Goal: Task Accomplishment & Management: Complete application form

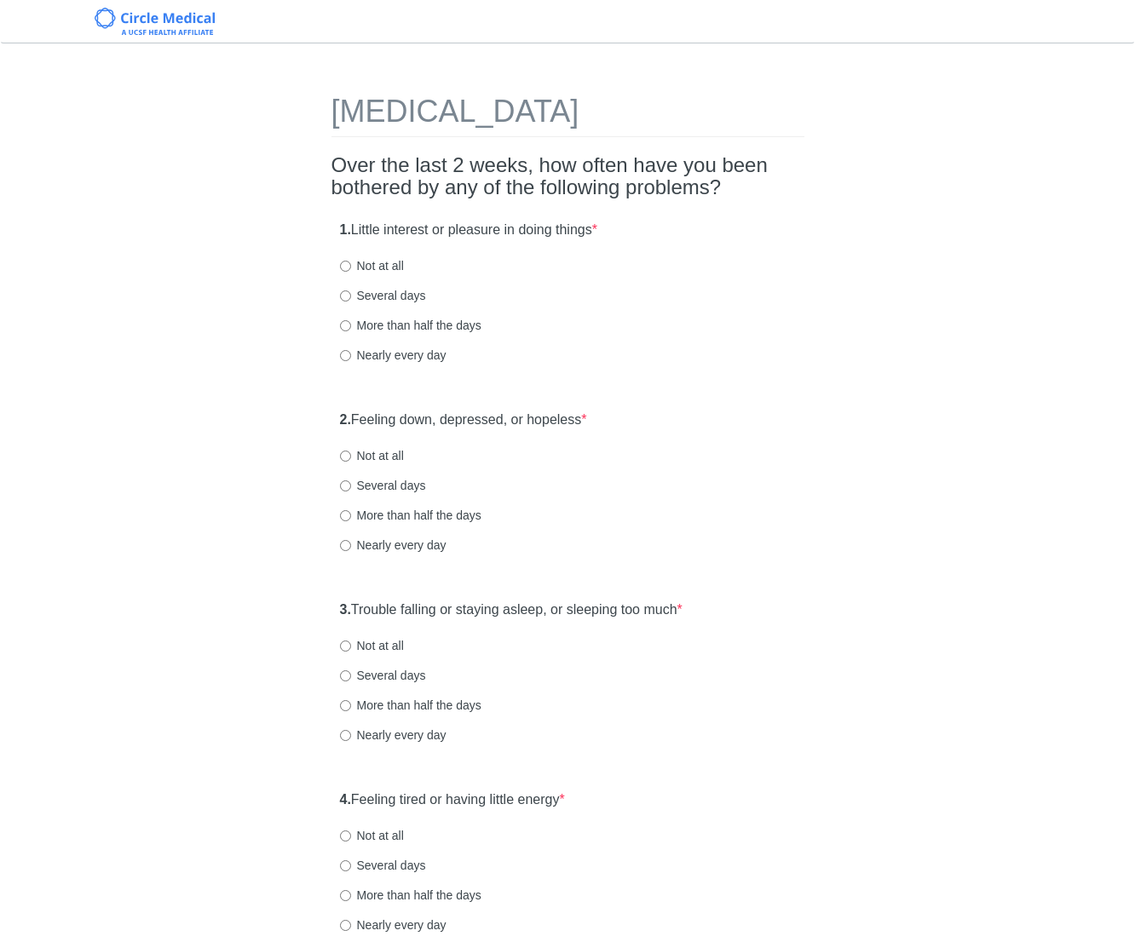
click at [397, 305] on div "1. Little interest or pleasure in doing things * Not at all Several days More t…" at bounding box center [567, 300] width 473 height 177
drag, startPoint x: 402, startPoint y: 296, endPoint x: 435, endPoint y: 305, distance: 34.3
click at [402, 296] on label "Several days" at bounding box center [383, 295] width 86 height 17
click at [351, 296] on input "Several days" at bounding box center [345, 295] width 11 height 11
radio input "true"
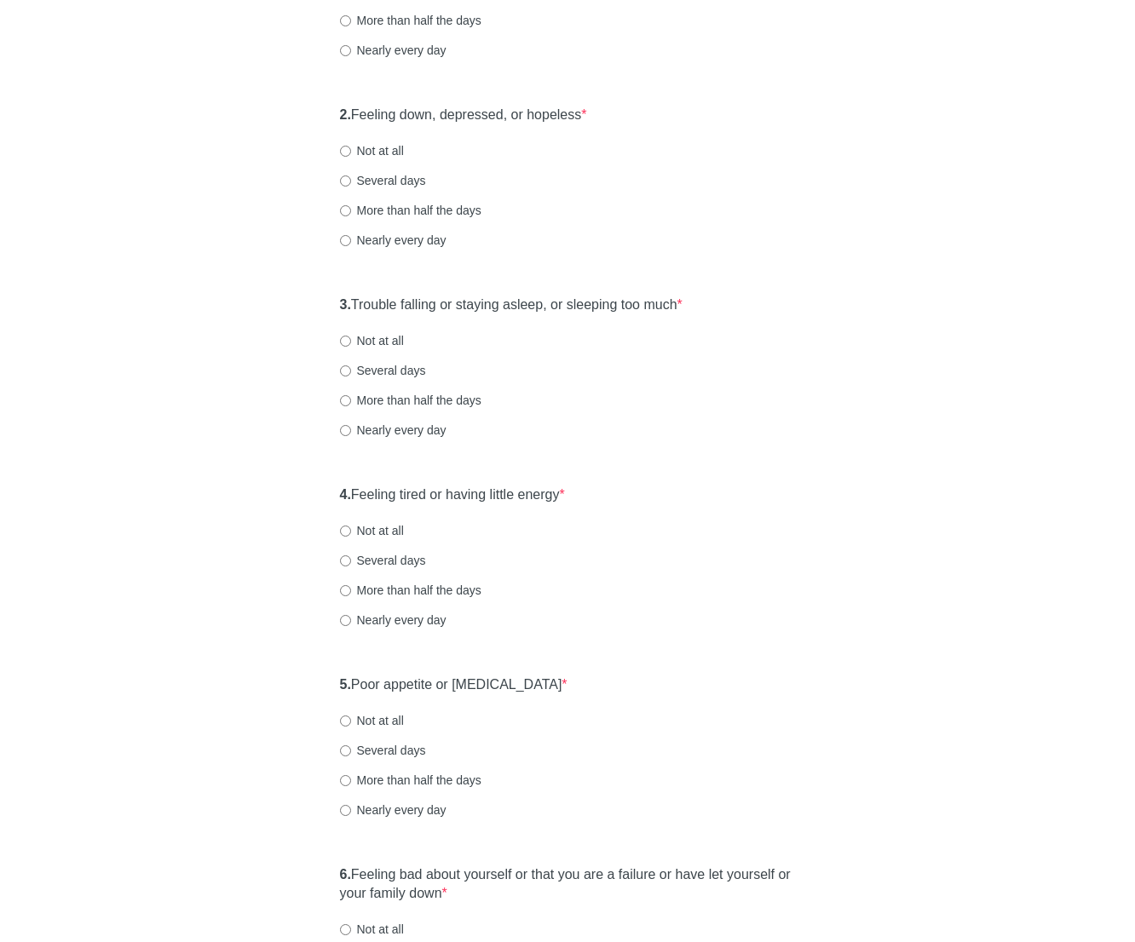
scroll to position [307, 0]
click at [399, 181] on label "Several days" at bounding box center [383, 178] width 86 height 17
click at [351, 181] on input "Several days" at bounding box center [345, 179] width 11 height 11
radio input "true"
click at [765, 215] on div "More than half the days" at bounding box center [568, 208] width 456 height 17
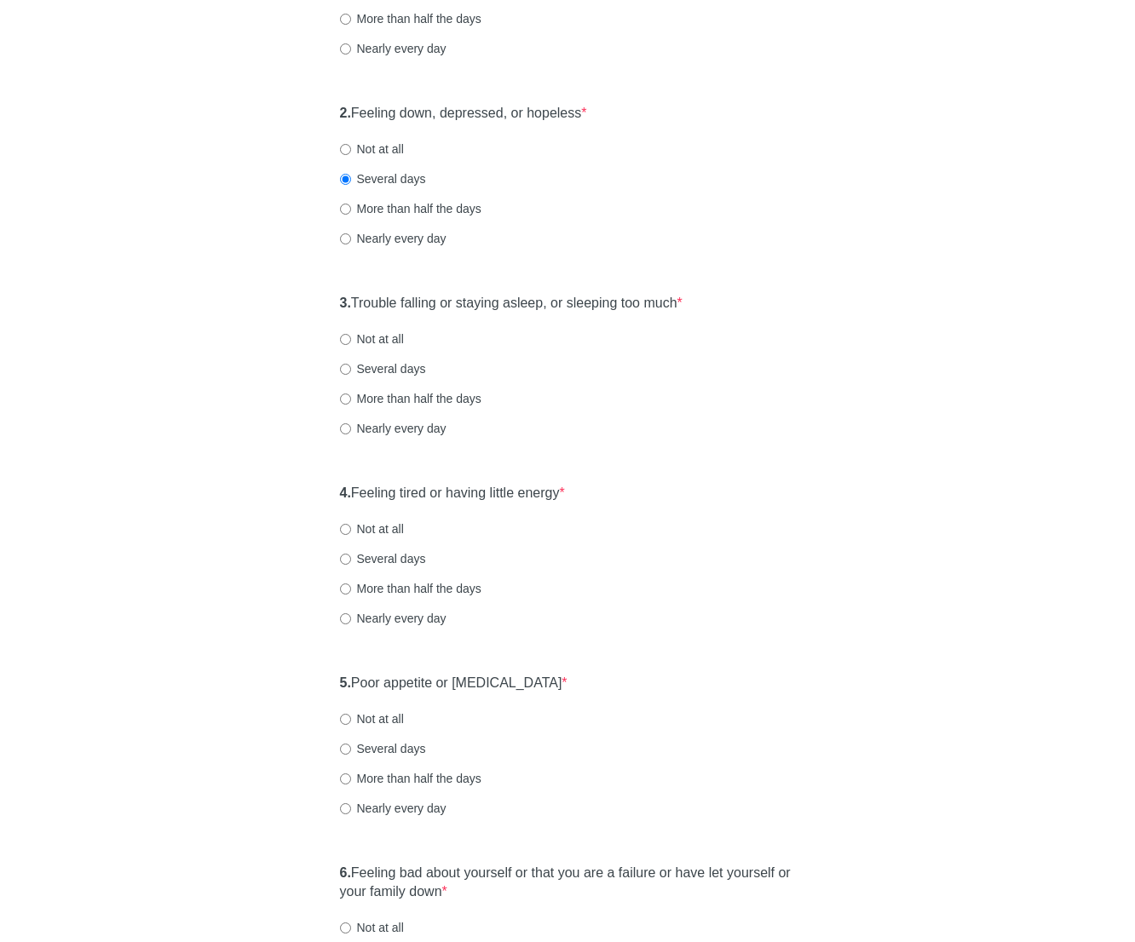
click at [600, 301] on label "3. Trouble falling or staying asleep, or sleeping too much *" at bounding box center [511, 304] width 342 height 20
click at [841, 333] on div "[MEDICAL_DATA] Over the last 2 weeks, how often have you been bothered by any o…" at bounding box center [567, 723] width 997 height 1938
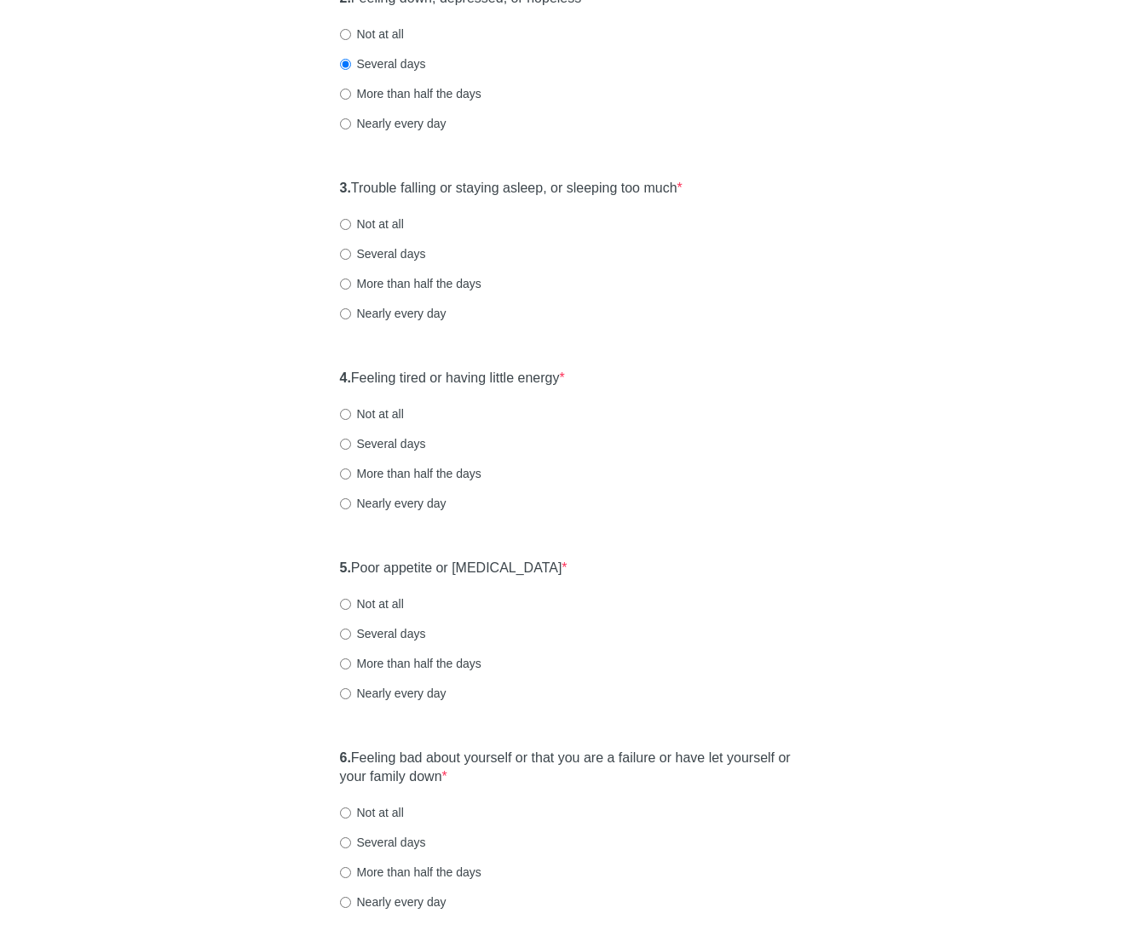
scroll to position [477, 0]
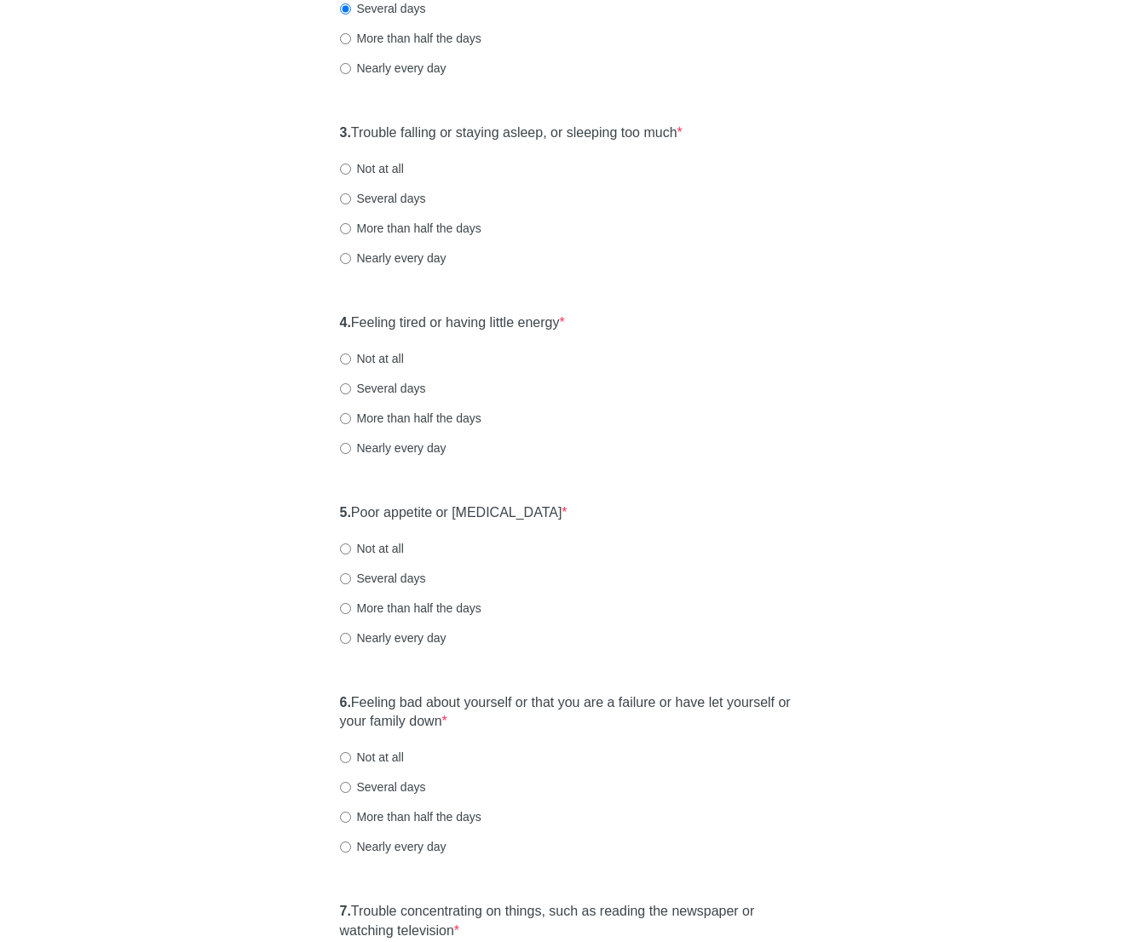
click at [389, 168] on label "Not at all" at bounding box center [372, 168] width 64 height 17
click at [351, 168] on input "Not at all" at bounding box center [345, 169] width 11 height 11
radio input "true"
click at [489, 320] on label "4. Feeling tired or having little energy *" at bounding box center [452, 323] width 225 height 20
click at [519, 326] on label "4. Feeling tired or having little energy *" at bounding box center [452, 323] width 225 height 20
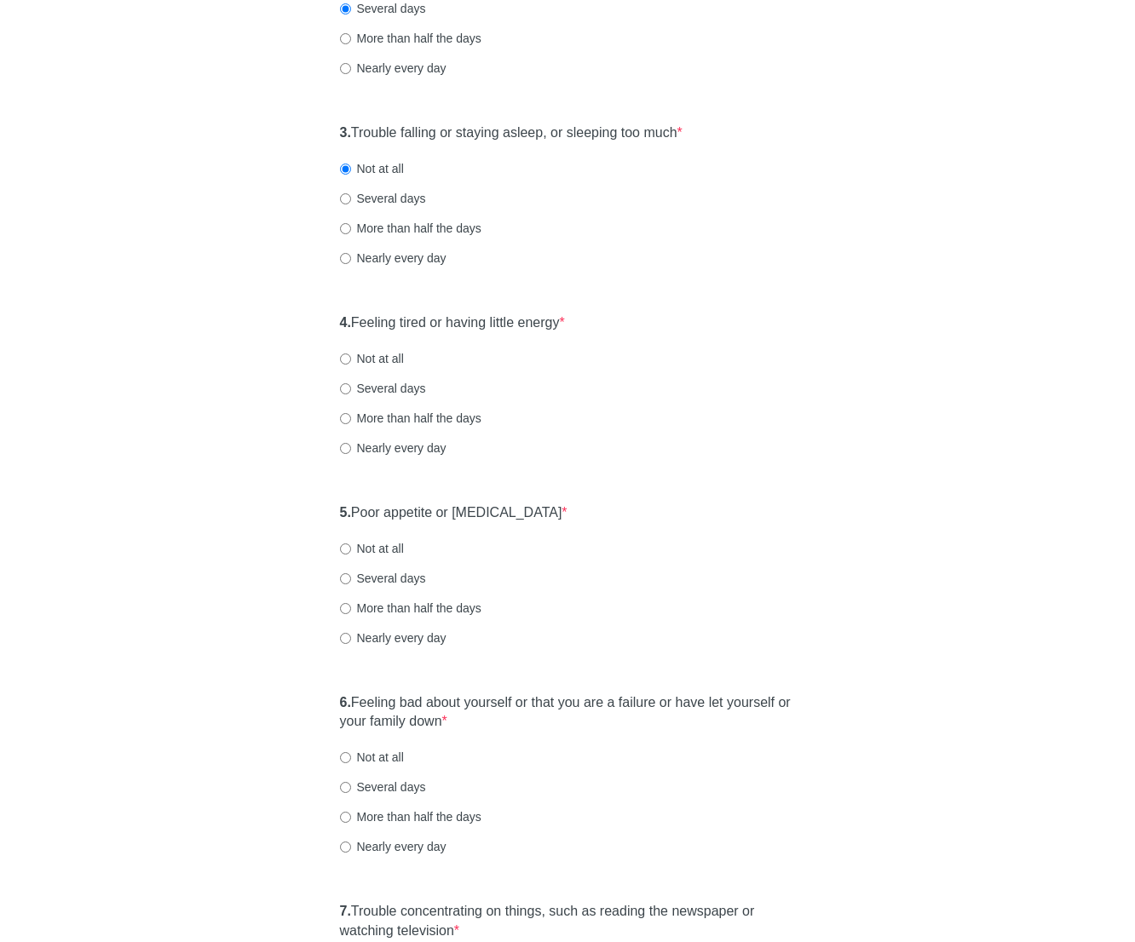
click at [703, 357] on div "Not at all" at bounding box center [568, 358] width 456 height 17
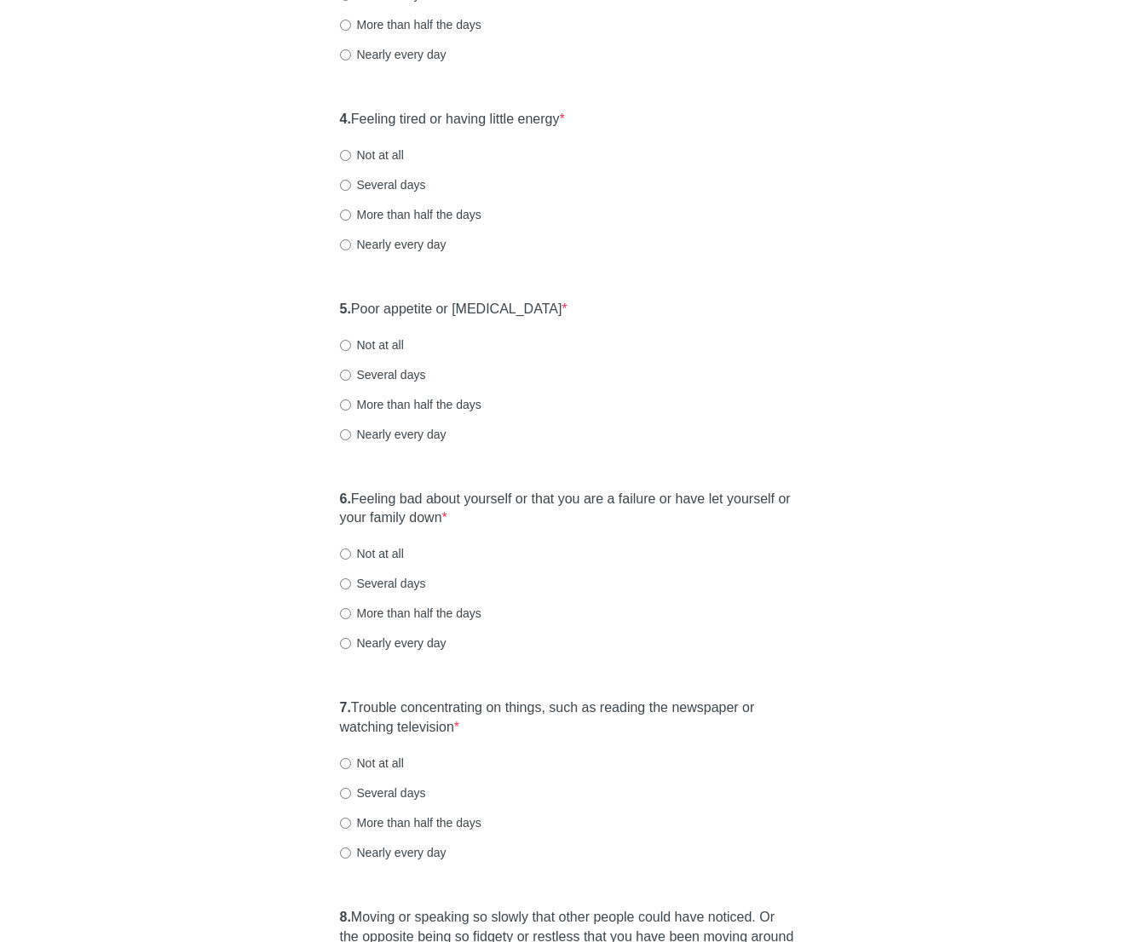
scroll to position [681, 0]
click at [395, 210] on label "More than half the days" at bounding box center [410, 213] width 141 height 17
click at [351, 210] on input "More than half the days" at bounding box center [345, 214] width 11 height 11
radio input "true"
click at [489, 234] on div "4. Feeling tired or having little energy * Not at all Several days More than ha…" at bounding box center [567, 189] width 473 height 177
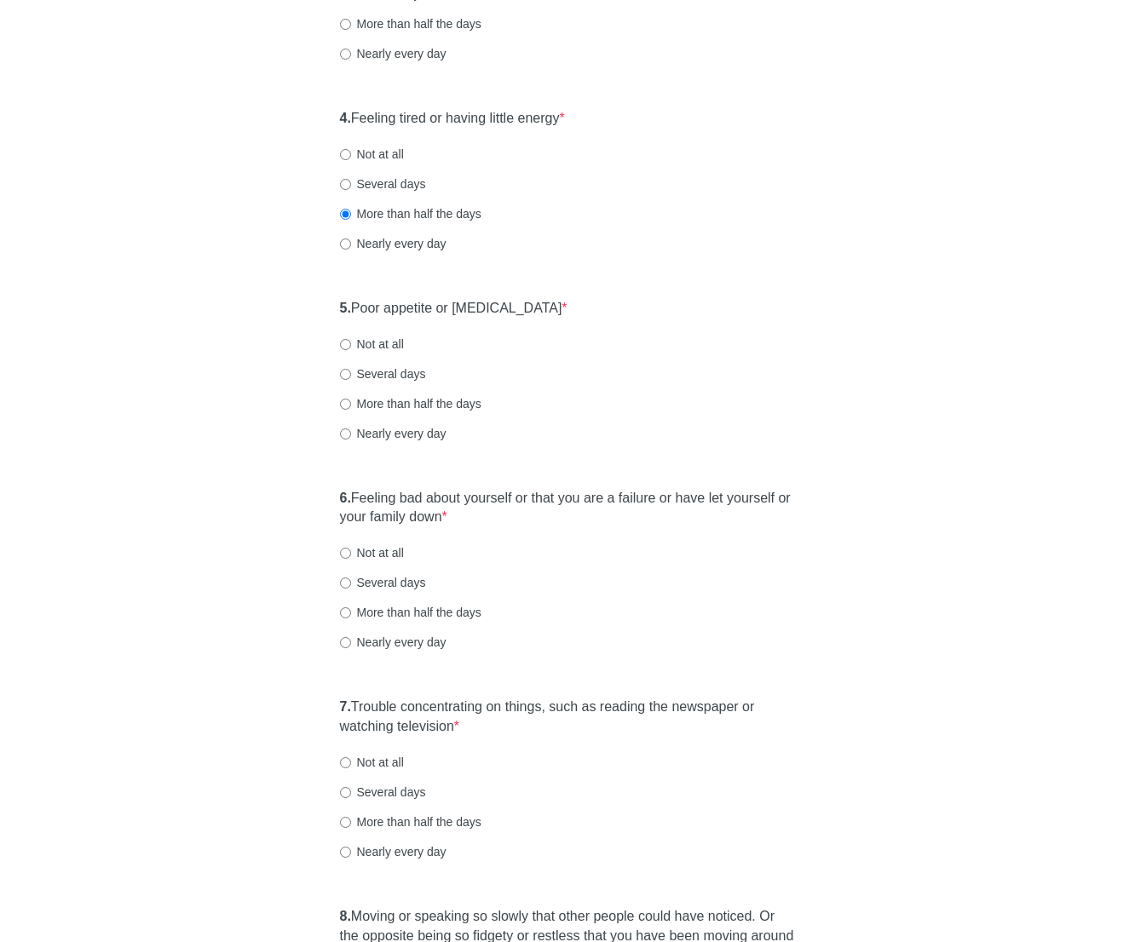
click at [437, 245] on label "Nearly every day" at bounding box center [393, 243] width 106 height 17
click at [351, 245] on input "Nearly every day" at bounding box center [345, 243] width 11 height 11
radio input "true"
click at [565, 251] on div "Nearly every day" at bounding box center [568, 243] width 456 height 17
click at [456, 212] on label "More than half the days" at bounding box center [410, 213] width 141 height 17
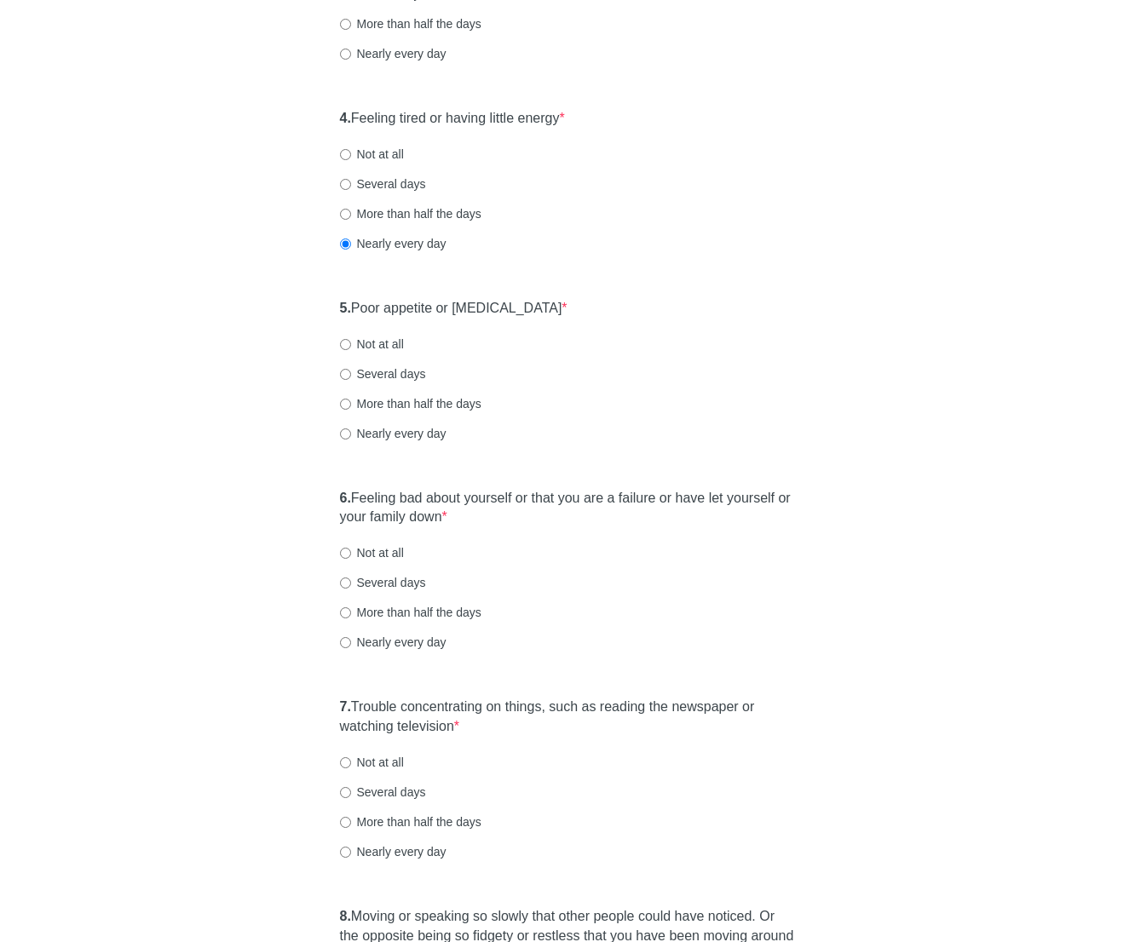
click at [351, 212] on input "More than half the days" at bounding box center [345, 214] width 11 height 11
radio input "true"
click at [678, 248] on div "Nearly every day" at bounding box center [568, 243] width 456 height 17
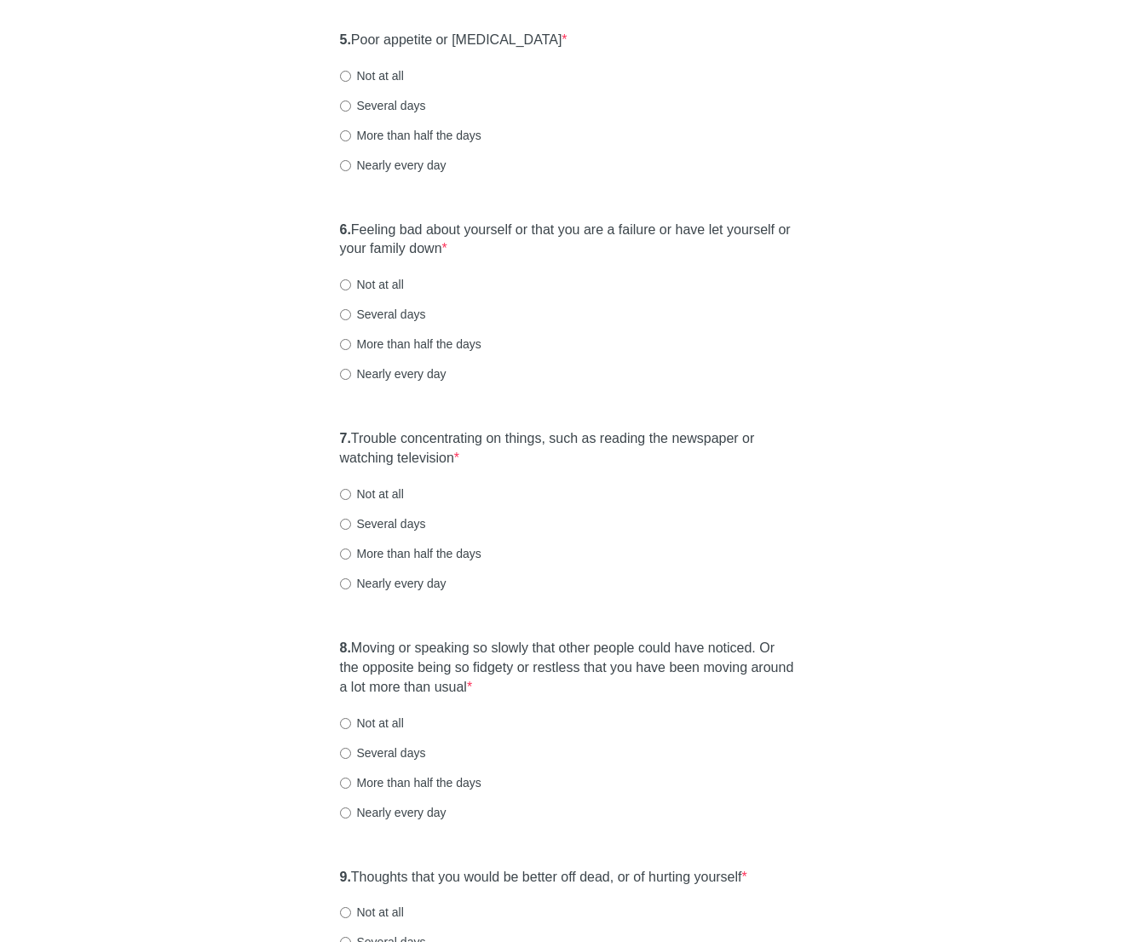
scroll to position [954, 0]
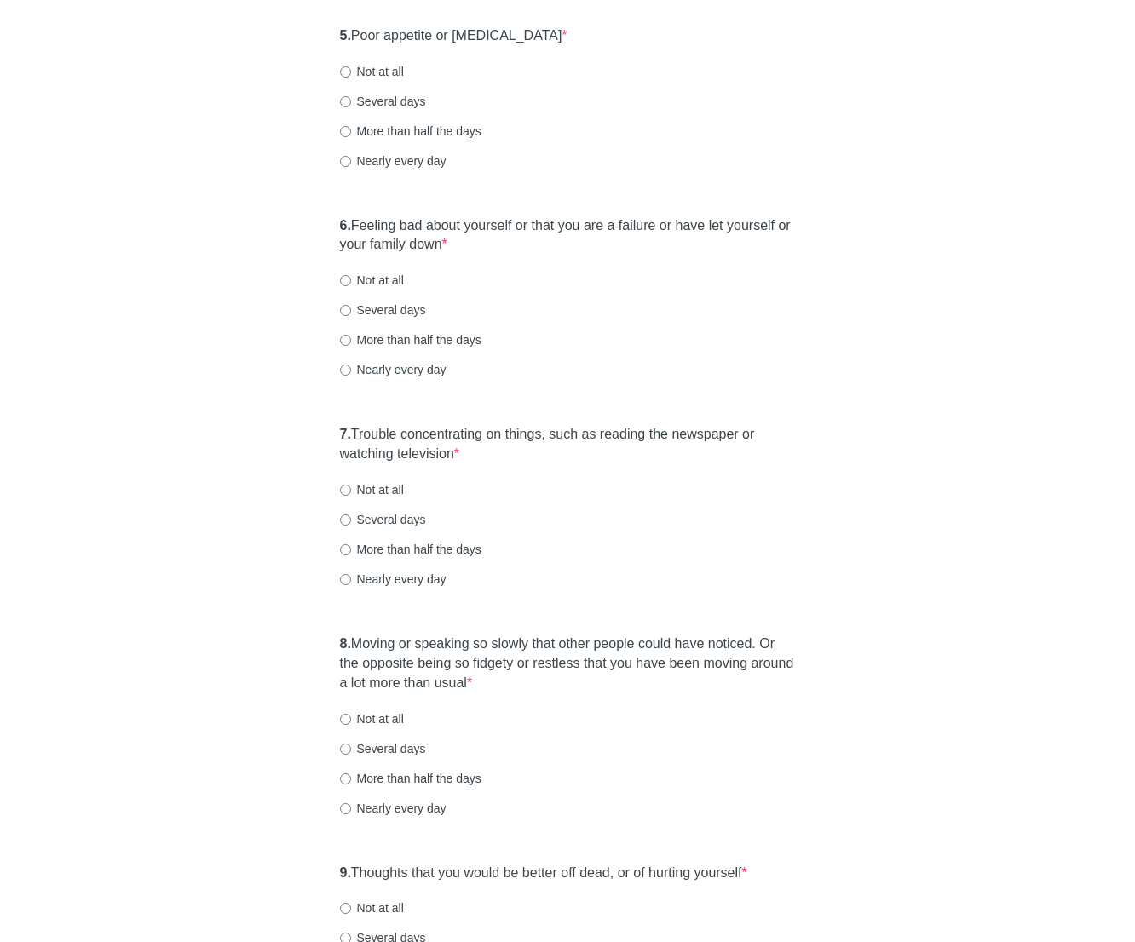
click at [382, 286] on label "Not at all" at bounding box center [372, 280] width 64 height 17
click at [351, 286] on input "Not at all" at bounding box center [345, 280] width 11 height 11
radio input "true"
click at [626, 436] on label "7. Trouble concentrating on things, such as reading the newspaper or watching t…" at bounding box center [568, 444] width 456 height 39
click at [904, 440] on div "[MEDICAL_DATA] Over the last 2 weeks, how often have you been bothered by any o…" at bounding box center [567, 75] width 997 height 1938
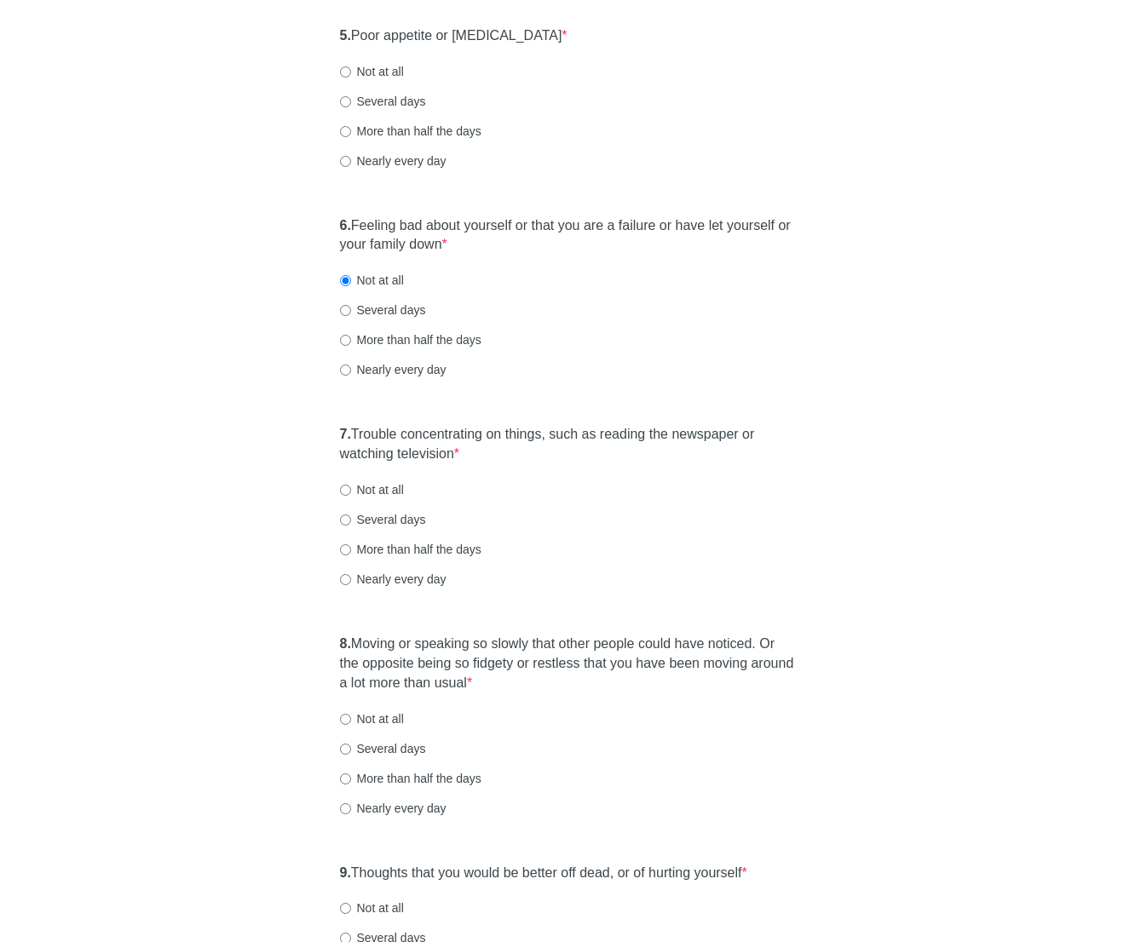
click at [888, 440] on div "[MEDICAL_DATA] Over the last 2 weeks, how often have you been bothered by any o…" at bounding box center [567, 75] width 997 height 1938
click at [665, 437] on label "7. Trouble concentrating on things, such as reading the newspaper or watching t…" at bounding box center [568, 444] width 456 height 39
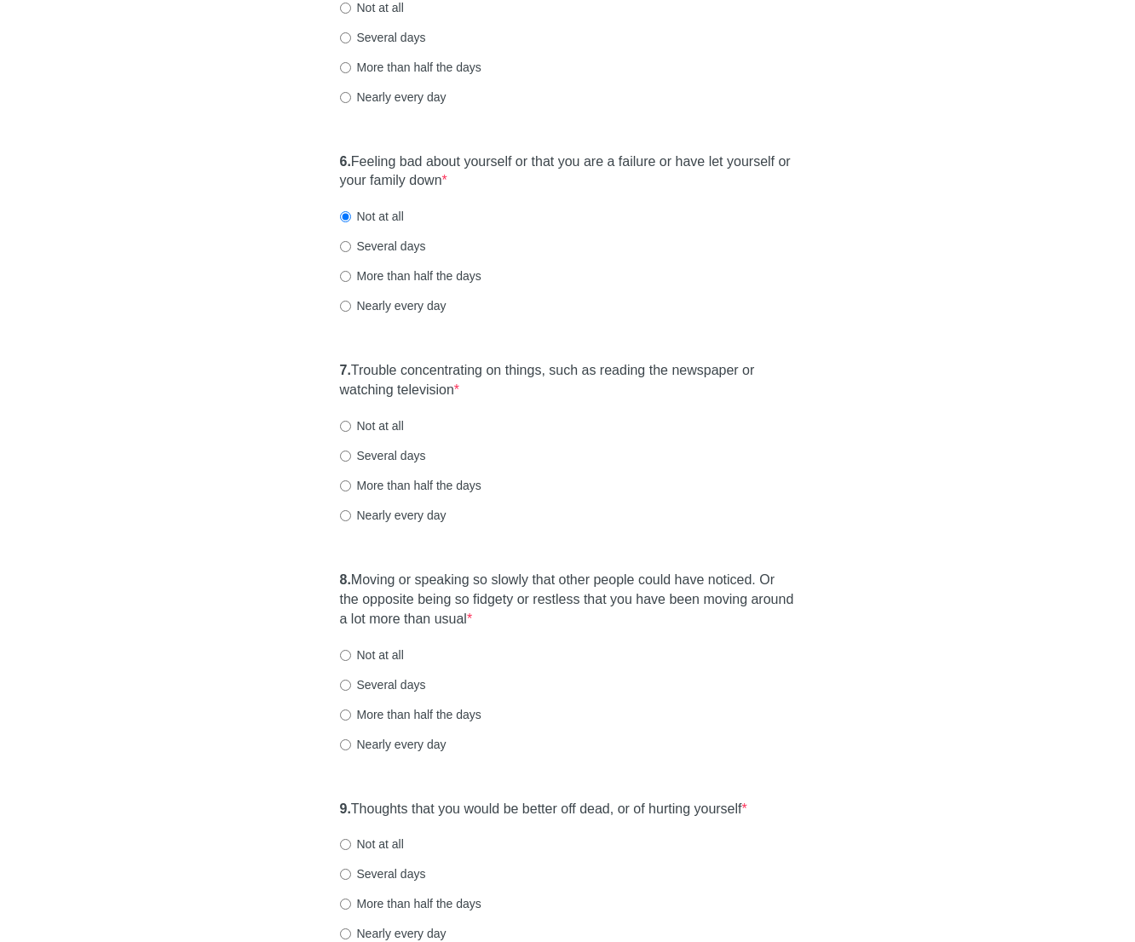
scroll to position [1022, 0]
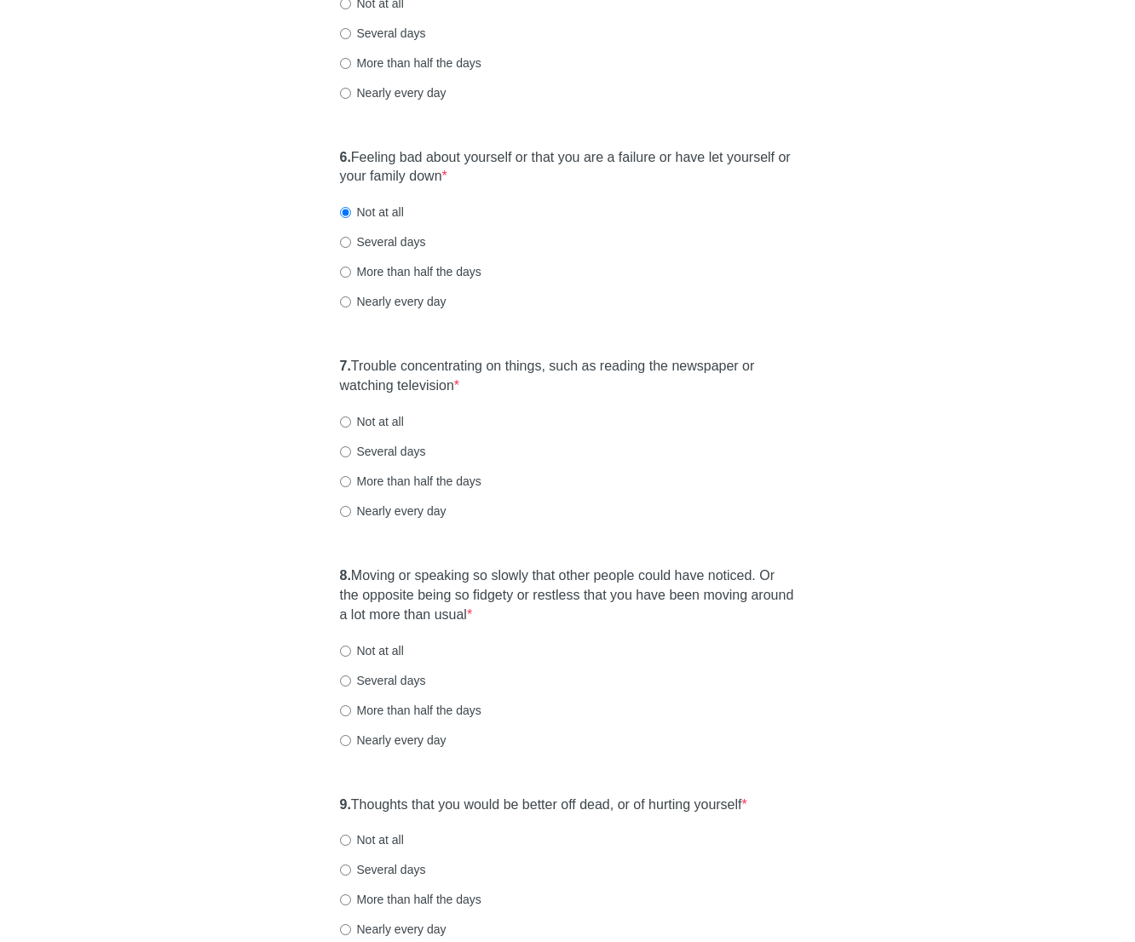
click at [390, 424] on label "Not at all" at bounding box center [372, 421] width 64 height 17
click at [351, 424] on input "Not at all" at bounding box center [345, 422] width 11 height 11
radio input "true"
click at [563, 597] on label "8. Moving or speaking so slowly that other people could have noticed. Or the op…" at bounding box center [568, 595] width 456 height 59
click at [880, 653] on div "[MEDICAL_DATA] Over the last 2 weeks, how often have you been bothered by any o…" at bounding box center [567, 7] width 997 height 1938
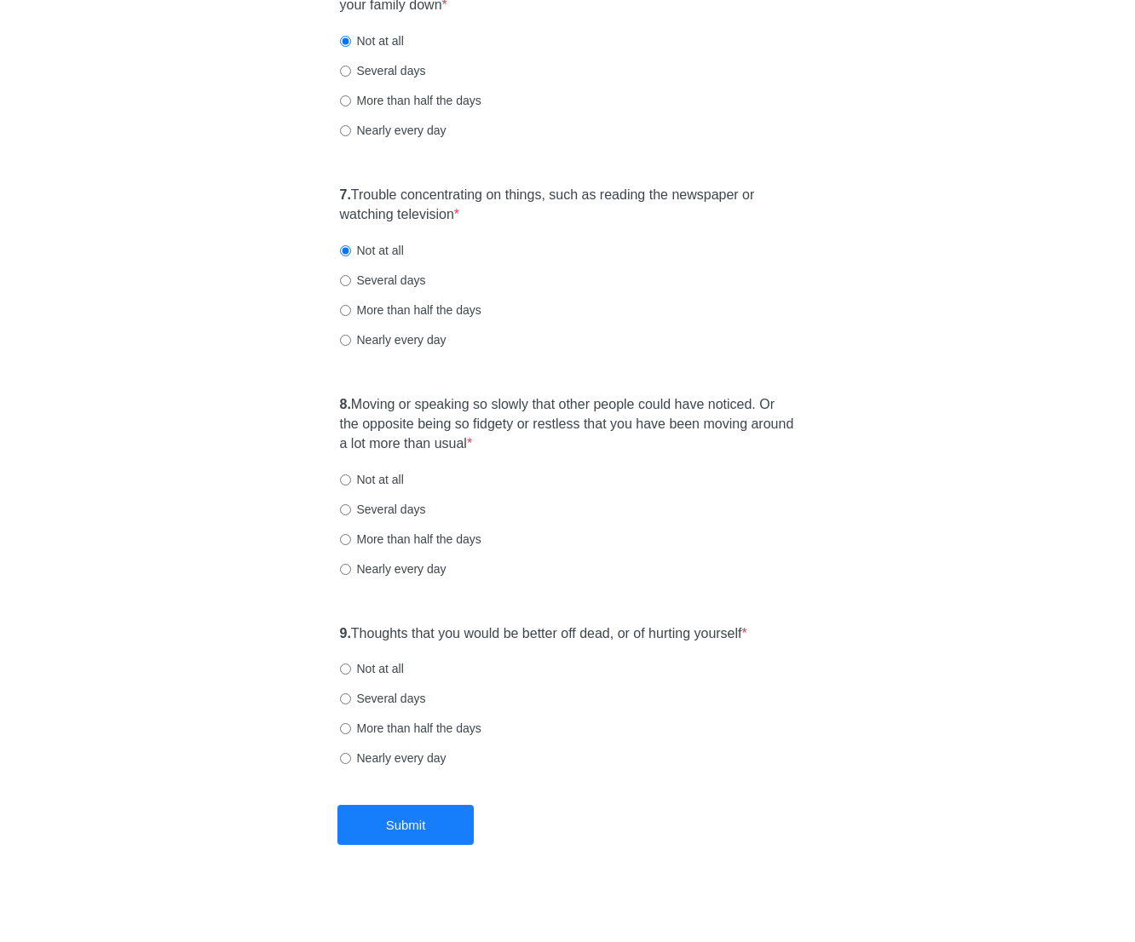
scroll to position [1199, 0]
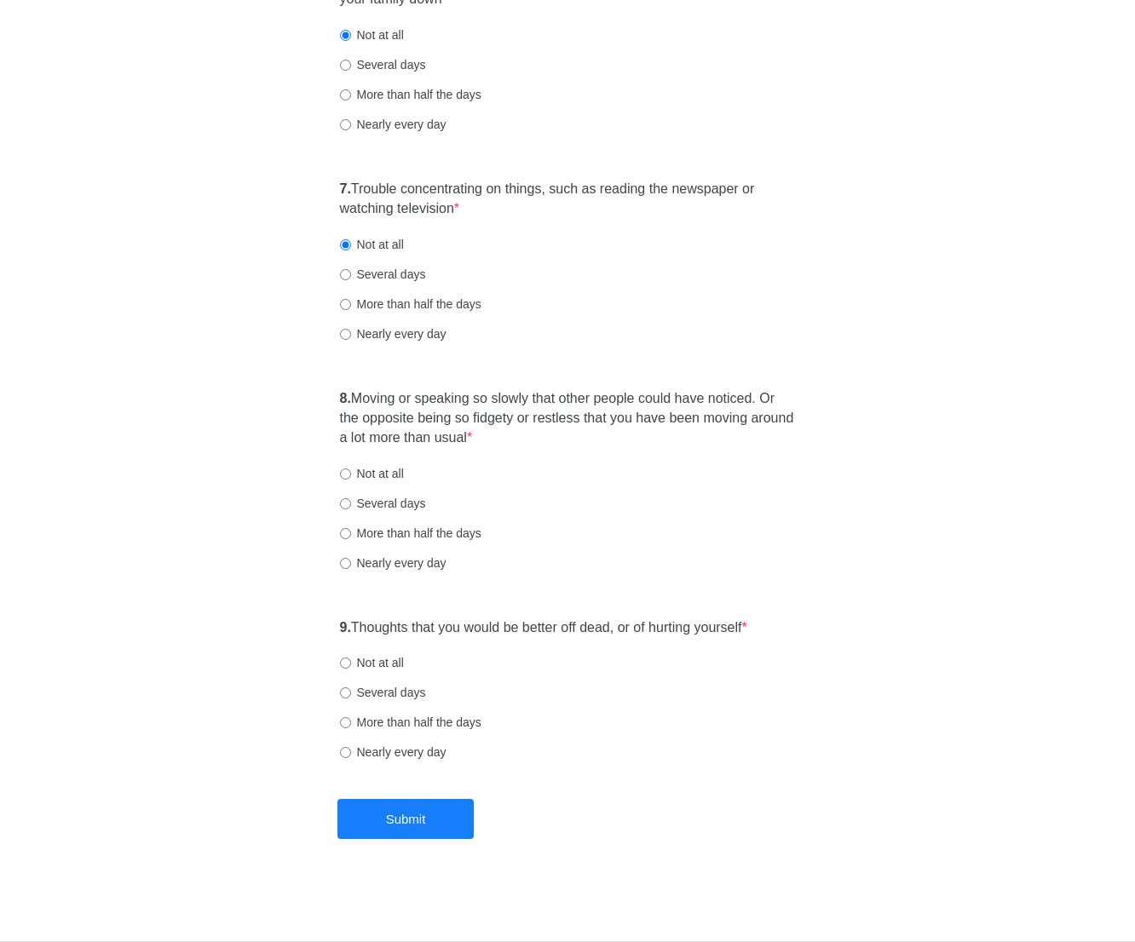
click at [401, 474] on label "Not at all" at bounding box center [372, 473] width 64 height 17
click at [351, 474] on input "Not at all" at bounding box center [345, 473] width 11 height 11
radio input "true"
click at [587, 623] on label "9. Thoughts that you would be better off dead, or of hurting yourself *" at bounding box center [543, 628] width 407 height 20
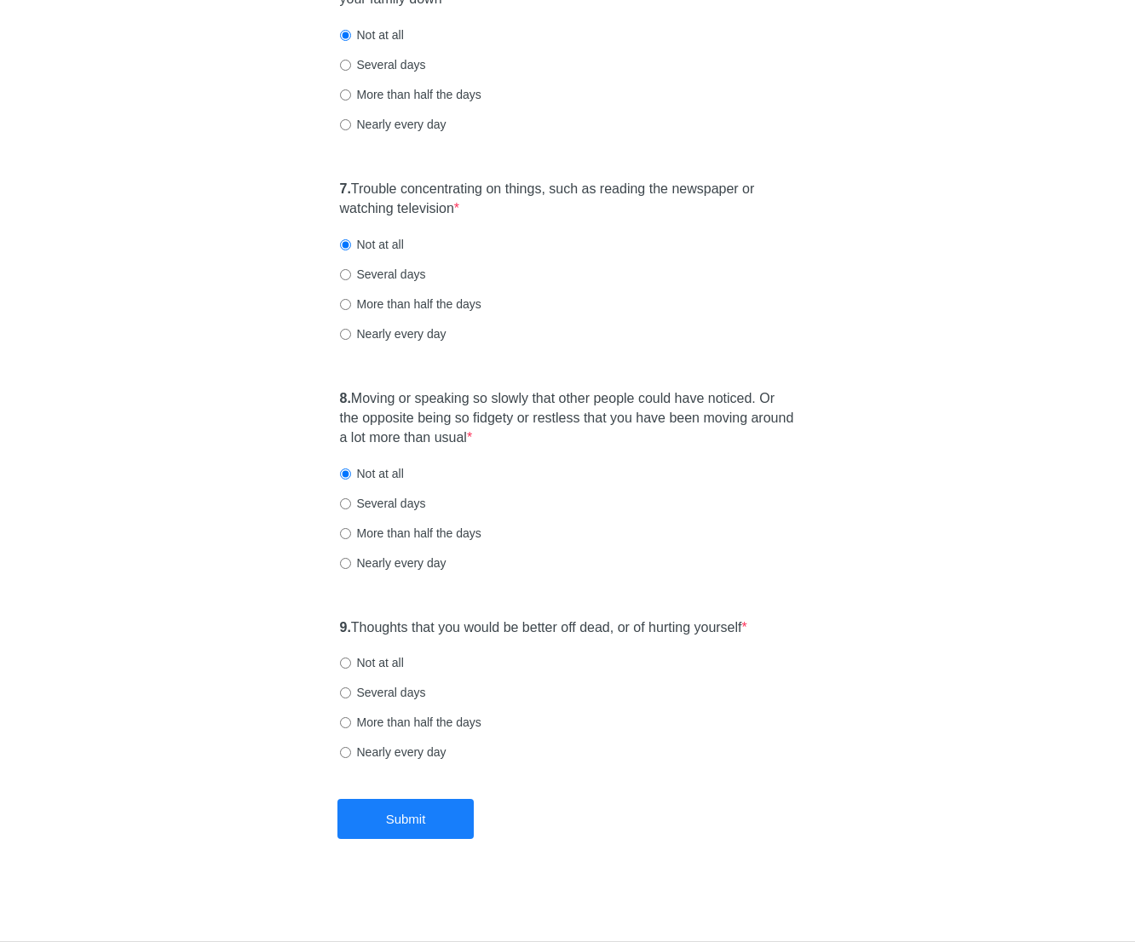
click at [395, 664] on label "Not at all" at bounding box center [372, 662] width 64 height 17
click at [351, 664] on input "Not at all" at bounding box center [345, 663] width 11 height 11
radio input "true"
click at [472, 829] on button "Submit" at bounding box center [405, 819] width 136 height 40
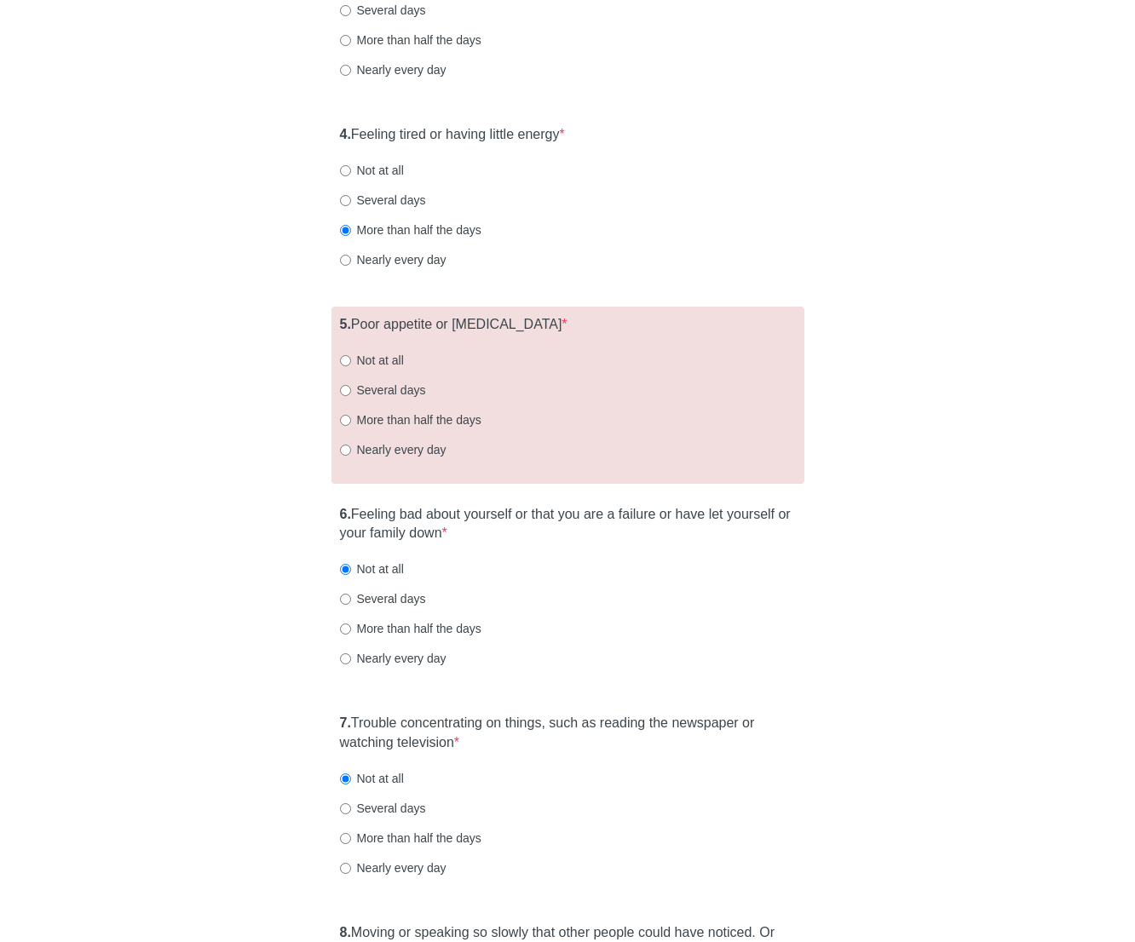
scroll to position [654, 0]
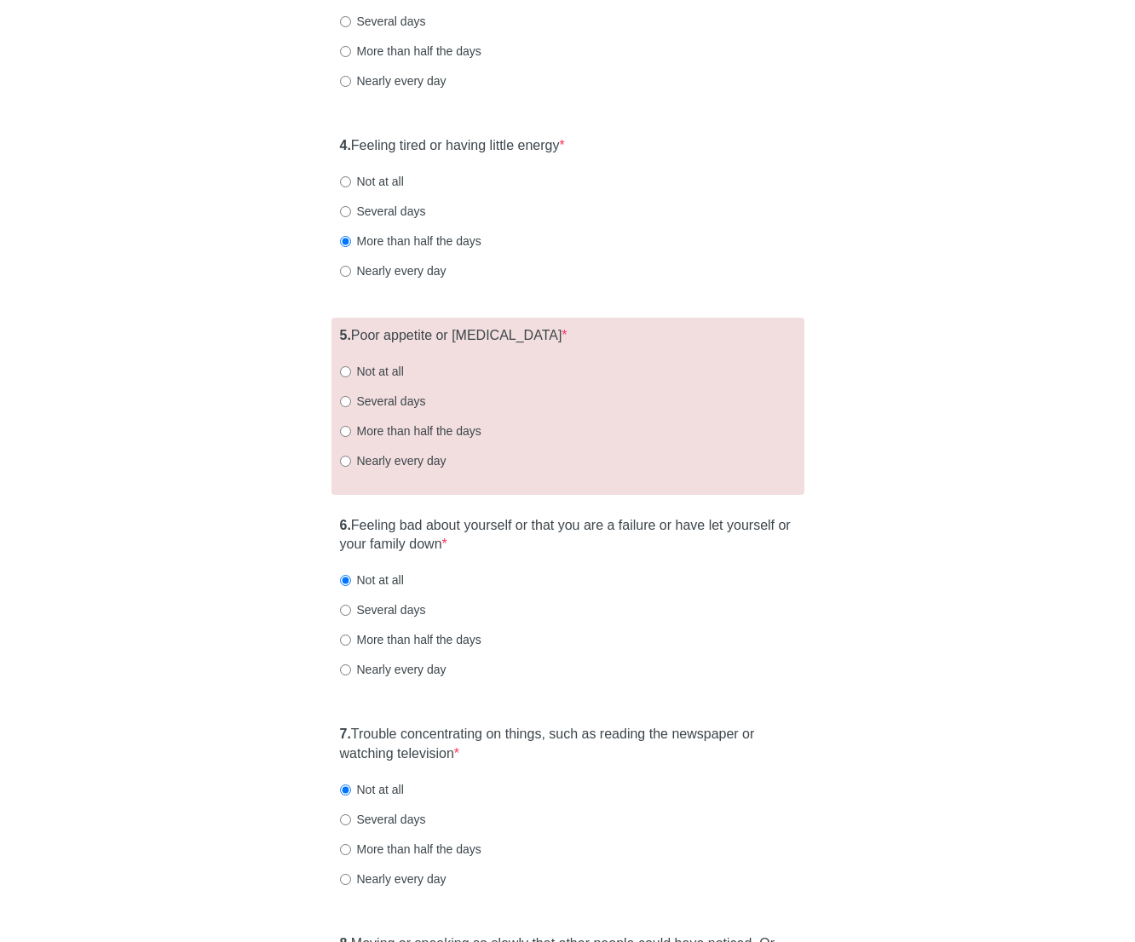
click at [388, 366] on label "Not at all" at bounding box center [372, 371] width 64 height 17
click at [351, 366] on input "Not at all" at bounding box center [345, 371] width 11 height 11
radio input "true"
click at [967, 410] on div "[MEDICAL_DATA] Over the last 2 weeks, how often have you been bothered by any o…" at bounding box center [567, 375] width 997 height 1938
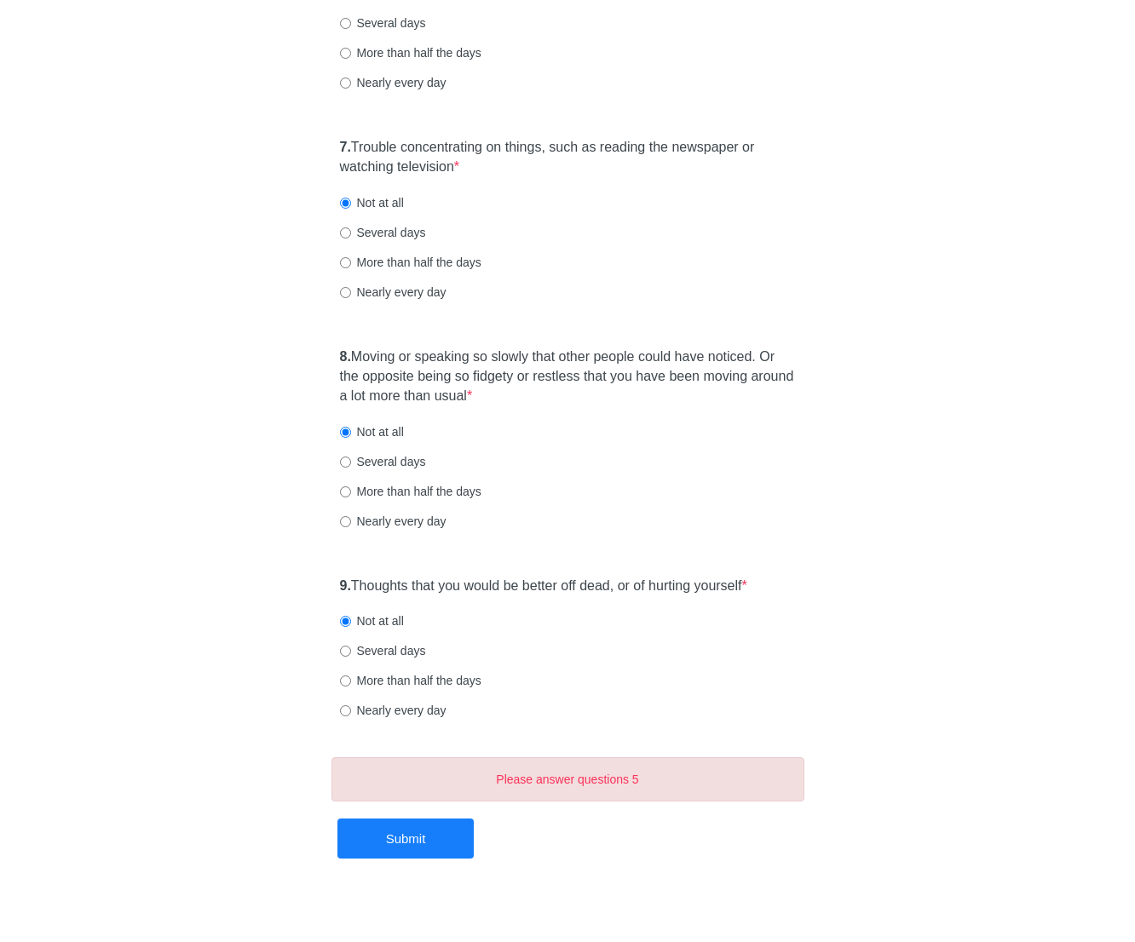
scroll to position [1261, 0]
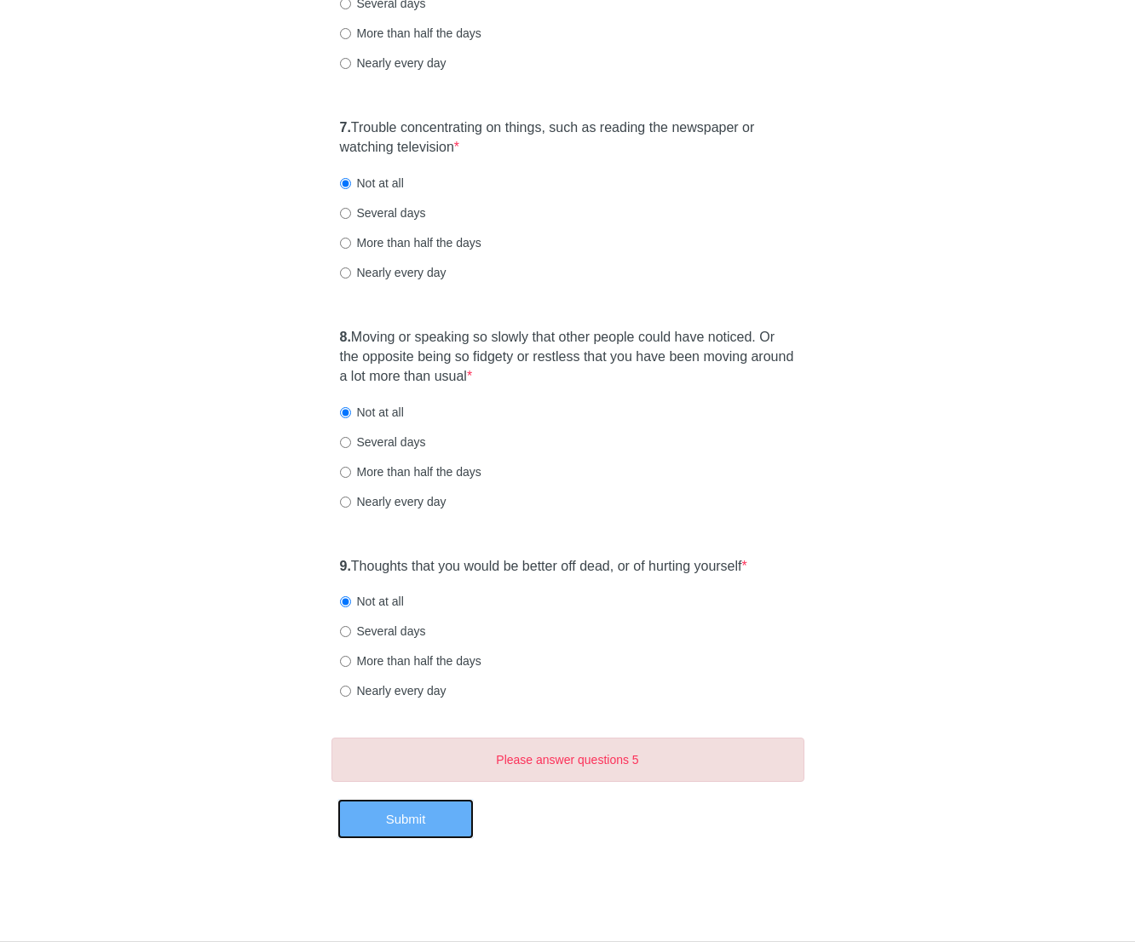
click at [445, 835] on button "Submit" at bounding box center [405, 819] width 136 height 40
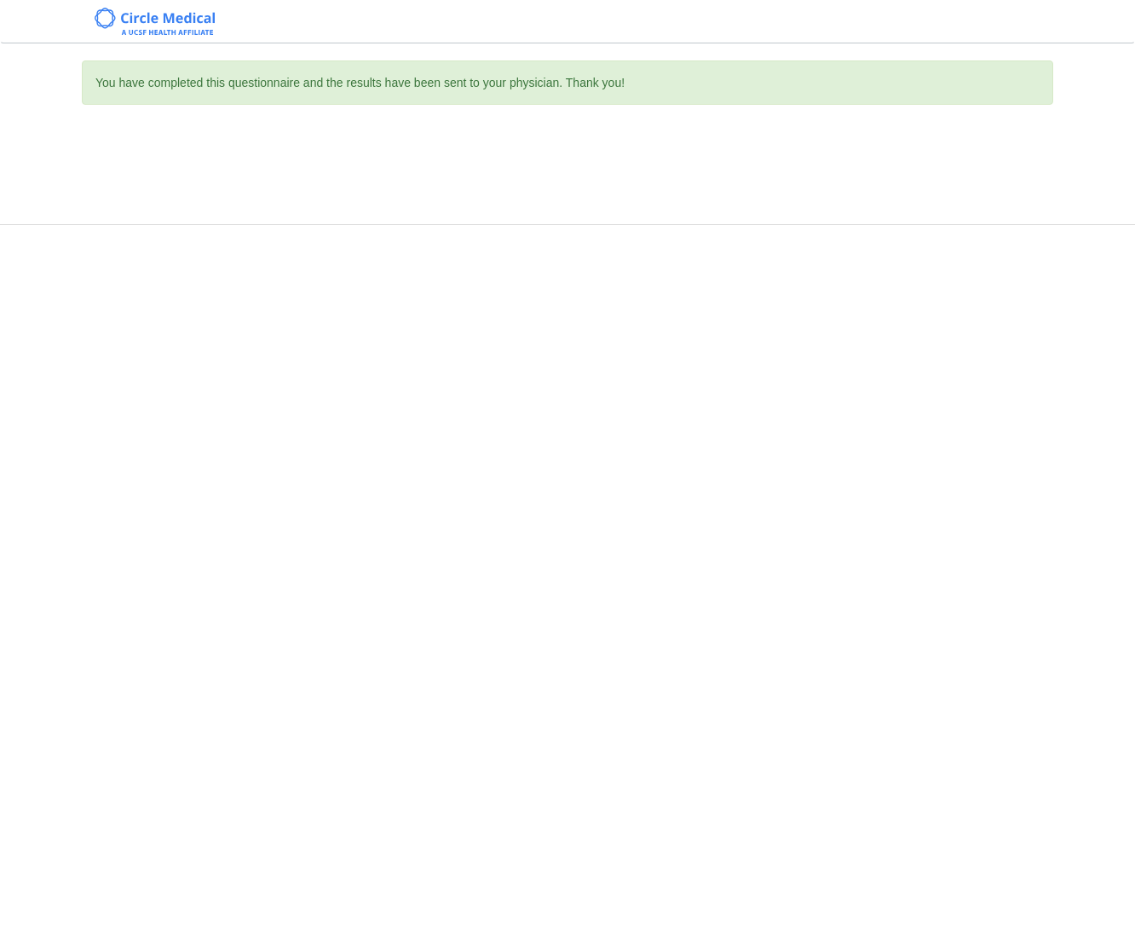
scroll to position [0, 0]
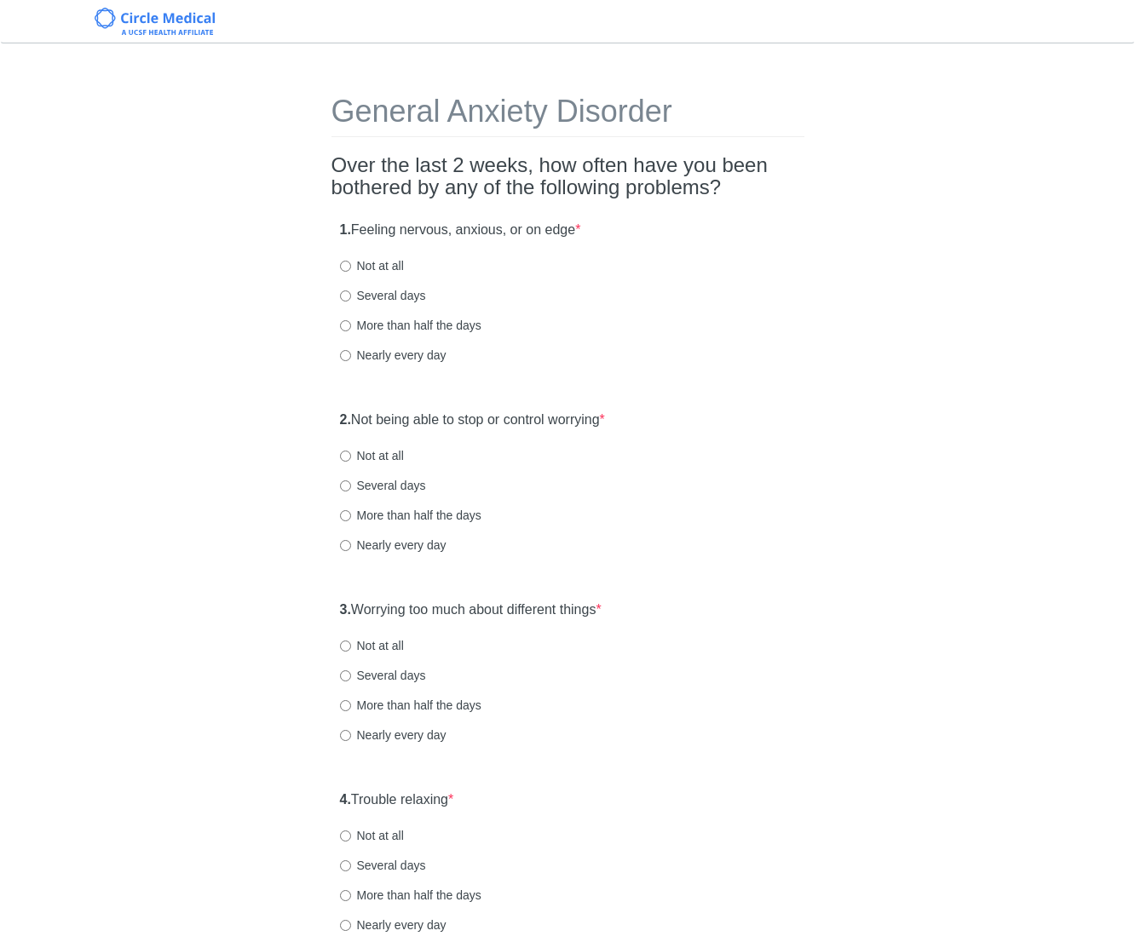
click at [549, 221] on label "1. Feeling nervous, anxious, or on edge *" at bounding box center [460, 231] width 241 height 20
click at [830, 272] on div "General Anxiety Disorder Over the last 2 weeks, how often have you been bothere…" at bounding box center [567, 800] width 997 height 1480
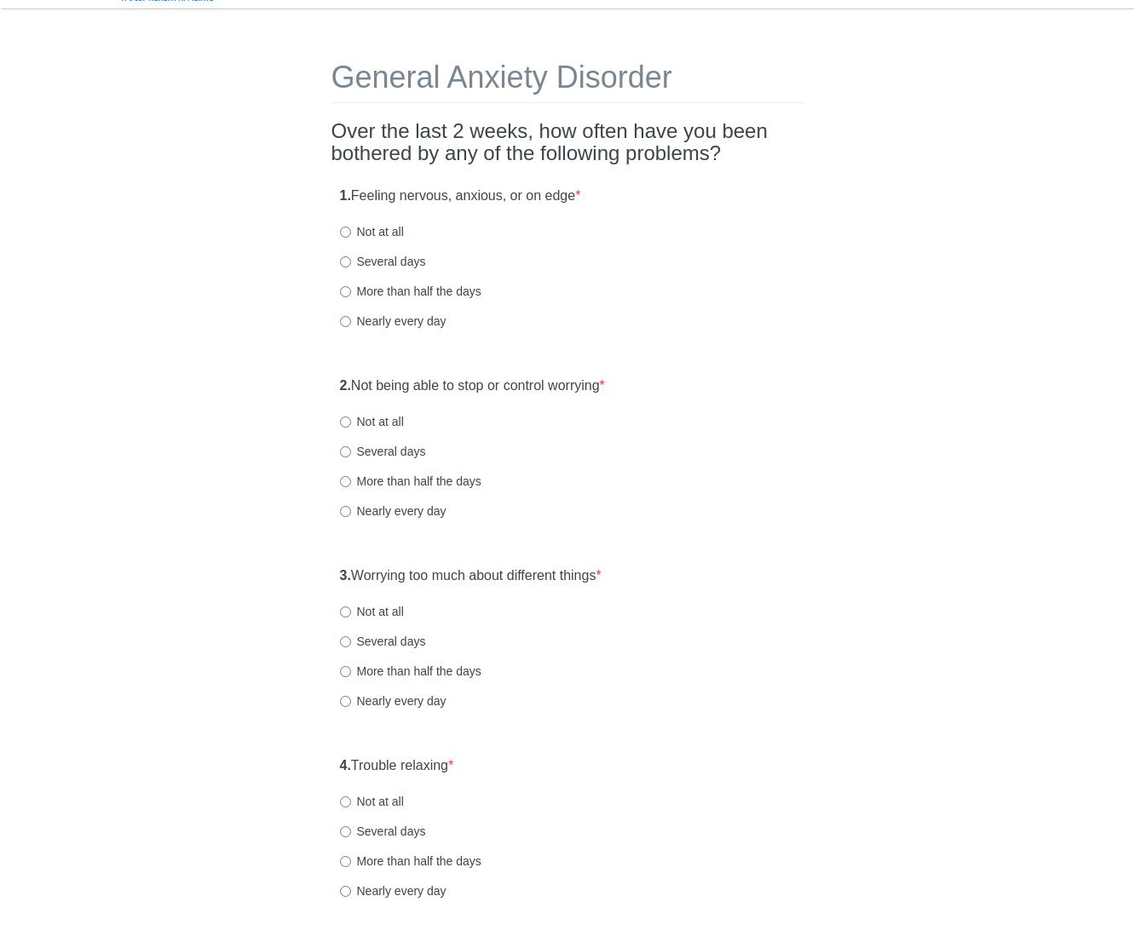
scroll to position [68, 0]
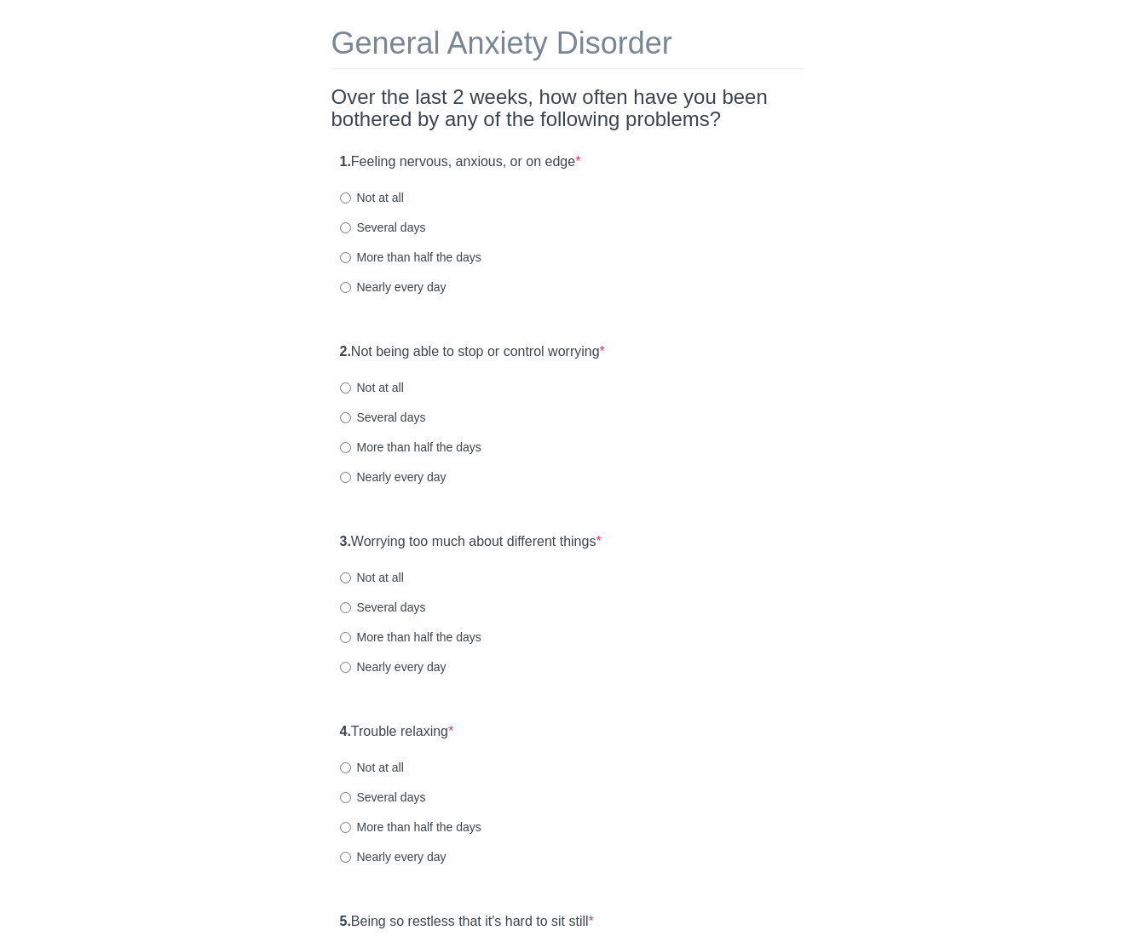
click at [384, 227] on label "Several days" at bounding box center [383, 227] width 86 height 17
click at [351, 227] on input "Several days" at bounding box center [345, 227] width 11 height 11
radio input "true"
click at [576, 299] on div "1. Feeling nervous, anxious, or on edge * Not at all Several days More than hal…" at bounding box center [567, 232] width 473 height 177
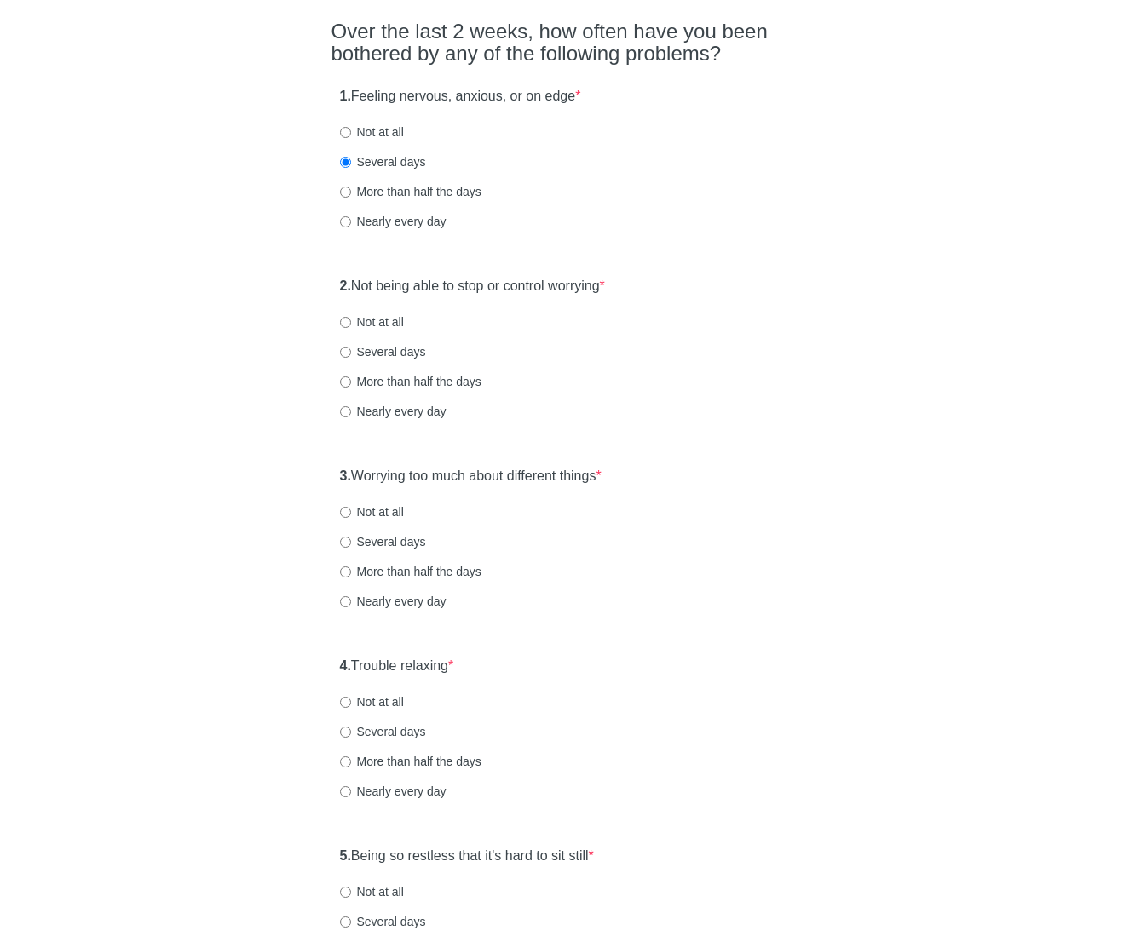
scroll to position [136, 0]
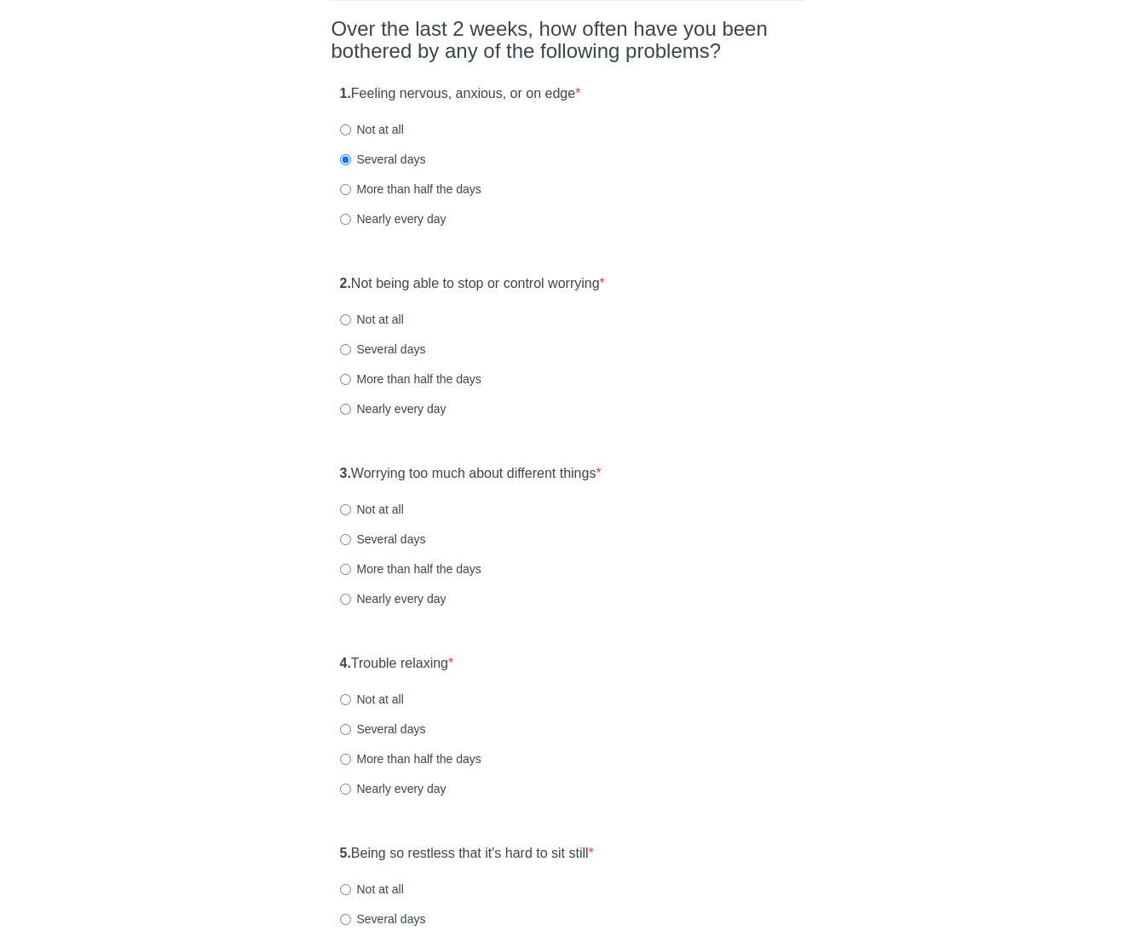
click at [559, 286] on label "2. Not being able to stop or control worrying *" at bounding box center [472, 284] width 265 height 20
click at [378, 346] on label "Several days" at bounding box center [383, 349] width 86 height 17
click at [351, 346] on input "Several days" at bounding box center [345, 349] width 11 height 11
radio input "true"
click at [549, 478] on label "3. Worrying too much about different things *" at bounding box center [470, 474] width 261 height 20
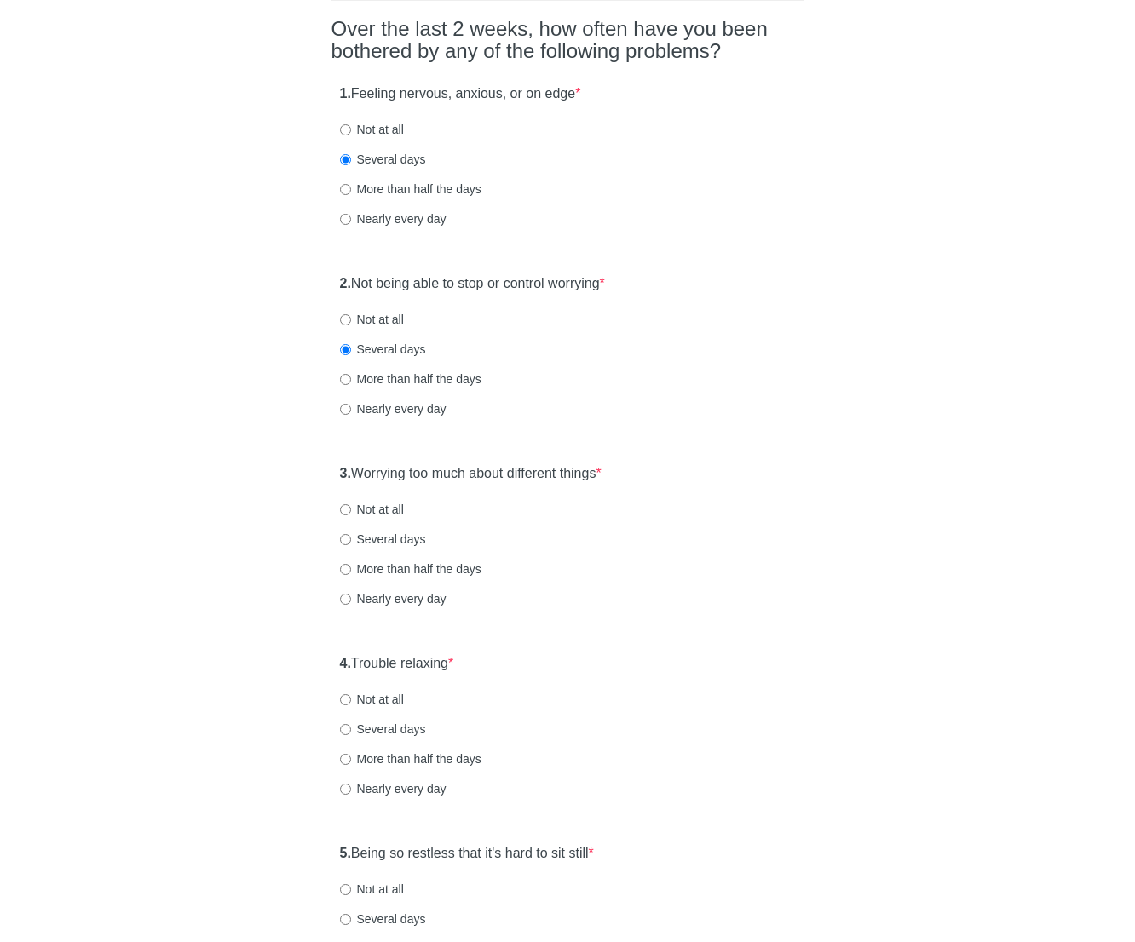
click at [804, 503] on div "General Anxiety Disorder Over the last 2 weeks, how often have you been bothere…" at bounding box center [568, 664] width 498 height 1480
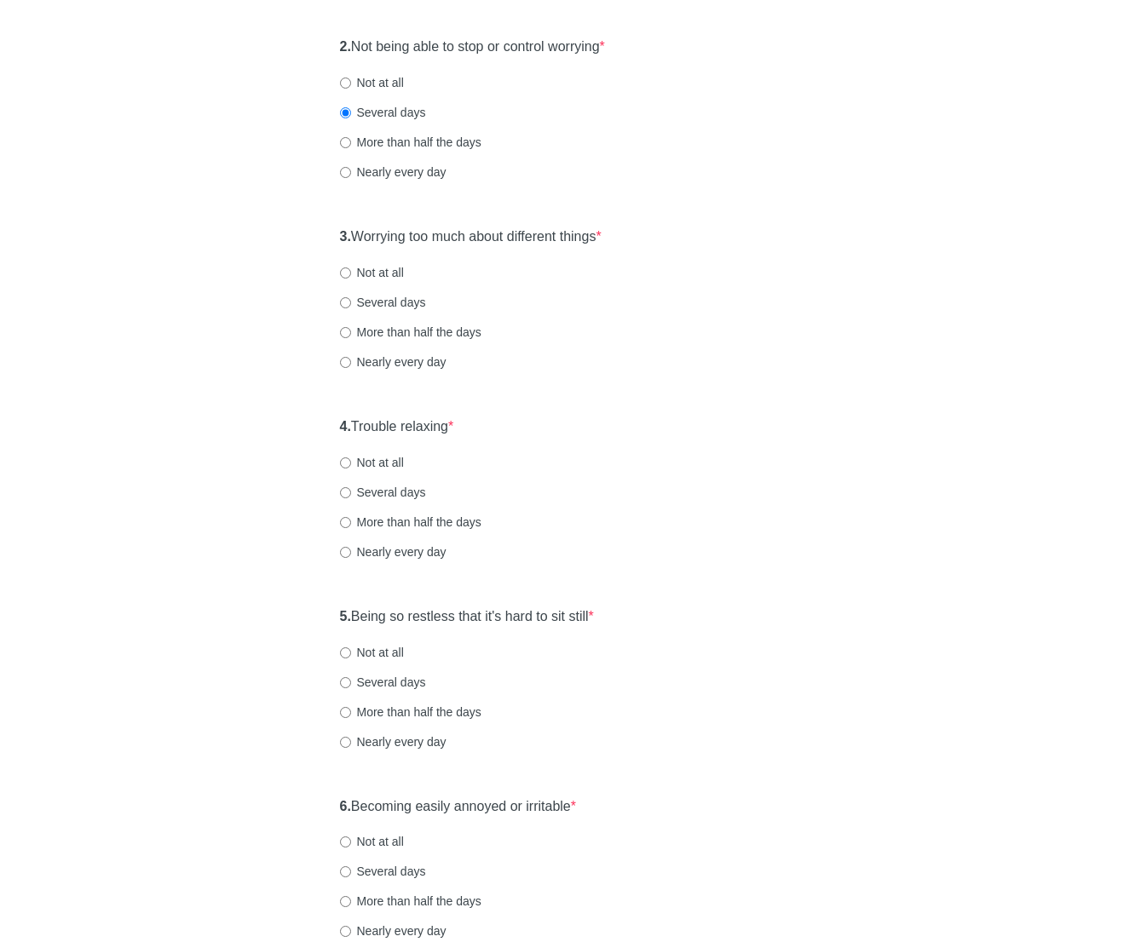
scroll to position [375, 0]
click at [411, 300] on label "Several days" at bounding box center [383, 300] width 86 height 17
click at [351, 300] on input "Several days" at bounding box center [345, 301] width 11 height 11
radio input "true"
click at [424, 423] on label "4. Trouble relaxing *" at bounding box center [397, 426] width 114 height 20
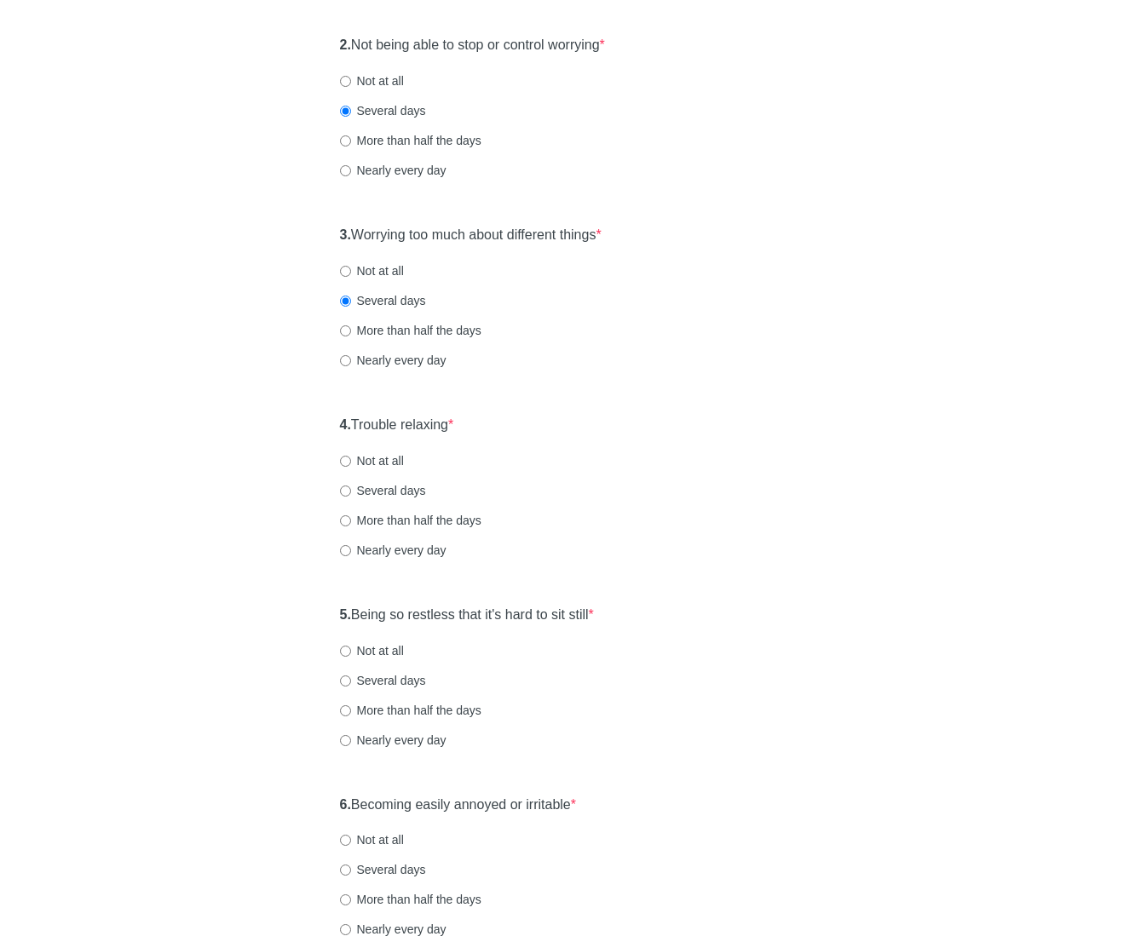
click at [597, 453] on div "Not at all" at bounding box center [568, 460] width 456 height 17
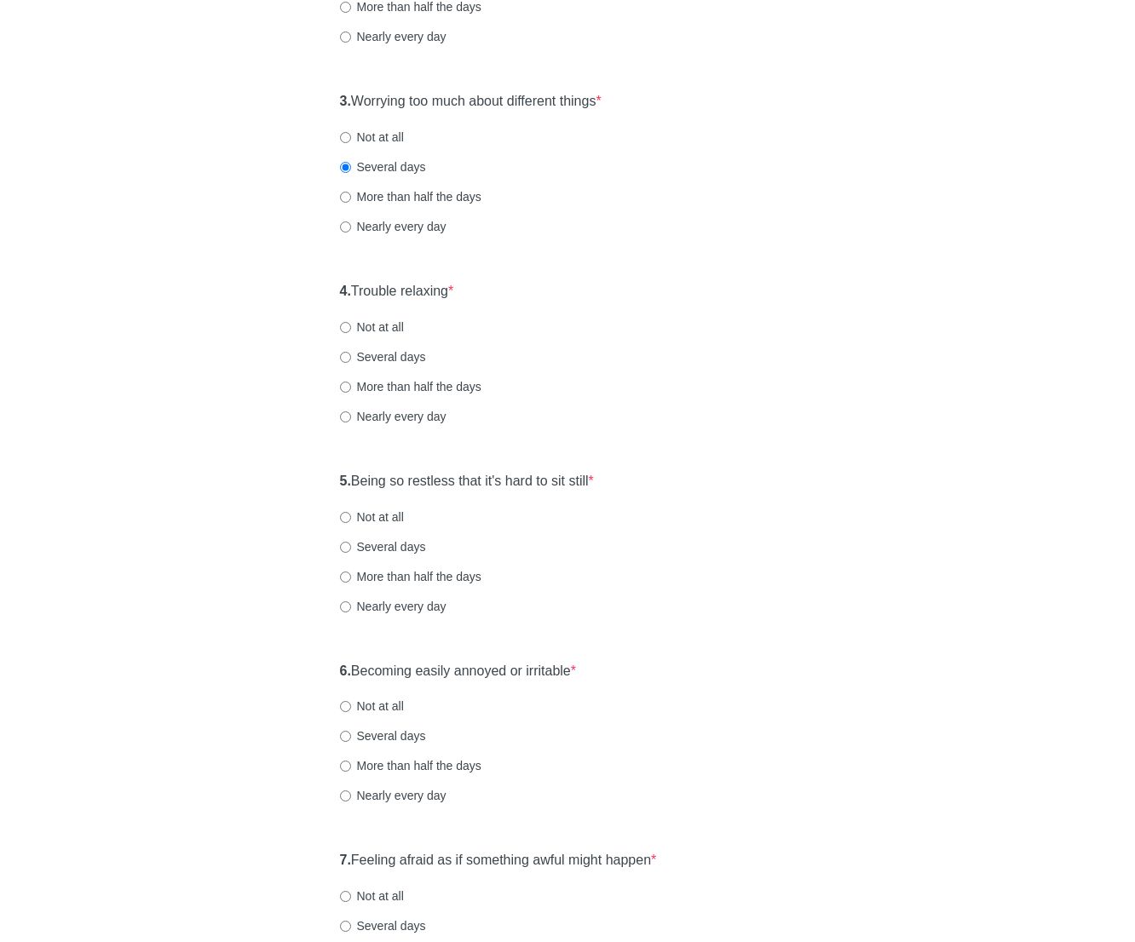
scroll to position [511, 0]
click at [407, 353] on label "Several days" at bounding box center [383, 354] width 86 height 17
click at [351, 353] on input "Several days" at bounding box center [345, 354] width 11 height 11
radio input "true"
click at [647, 367] on div "4. Trouble relaxing * Not at all Several days More than half the days Nearly ev…" at bounding box center [567, 359] width 473 height 177
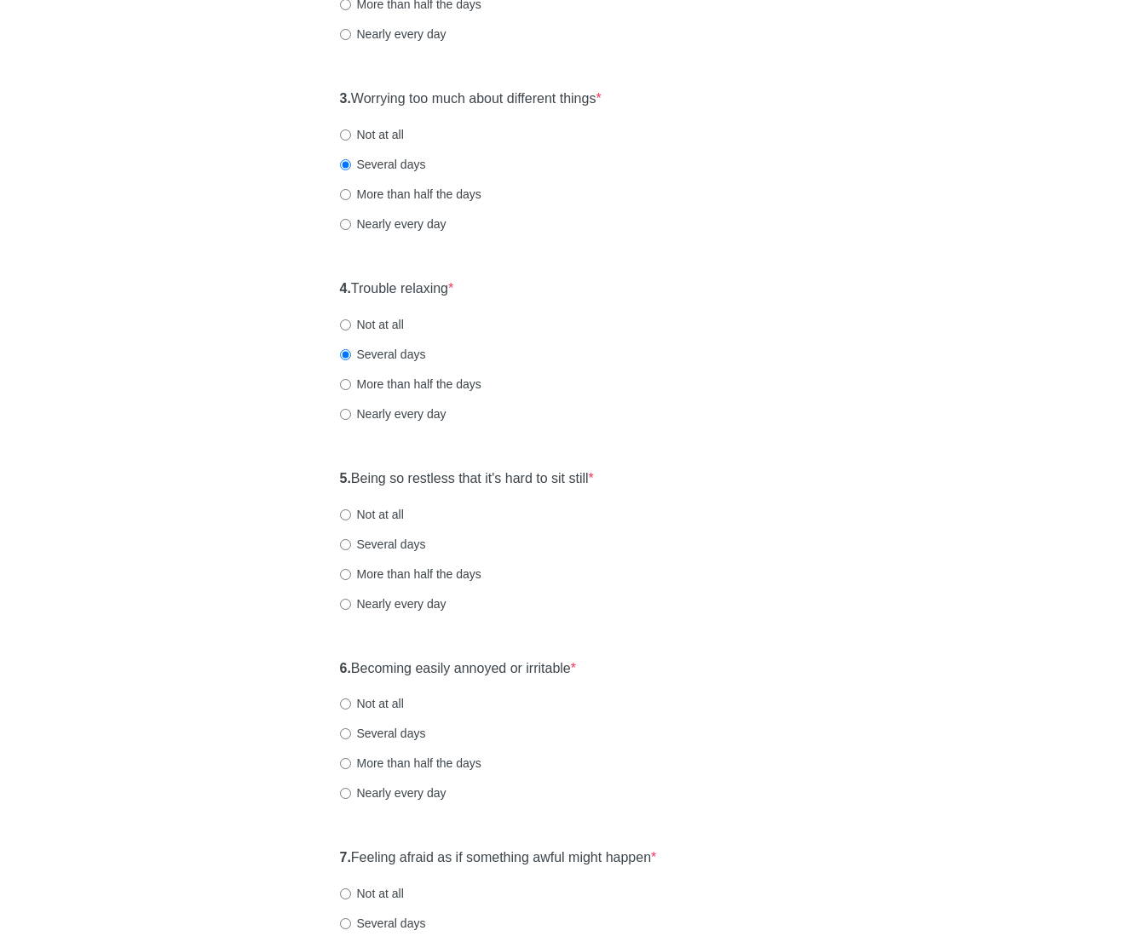
click at [539, 480] on label "5. Being so restless that it's hard to sit still *" at bounding box center [467, 479] width 254 height 20
click at [819, 320] on div "General Anxiety Disorder Over the last 2 weeks, how often have you been bothere…" at bounding box center [567, 289] width 997 height 1480
click at [526, 479] on label "5. Being so restless that it's hard to sit still *" at bounding box center [467, 479] width 254 height 20
drag, startPoint x: 778, startPoint y: 494, endPoint x: 705, endPoint y: 510, distance: 74.2
click at [777, 494] on div "5. Being so restless that it's hard to sit still * Not at all Several days More…" at bounding box center [567, 549] width 473 height 177
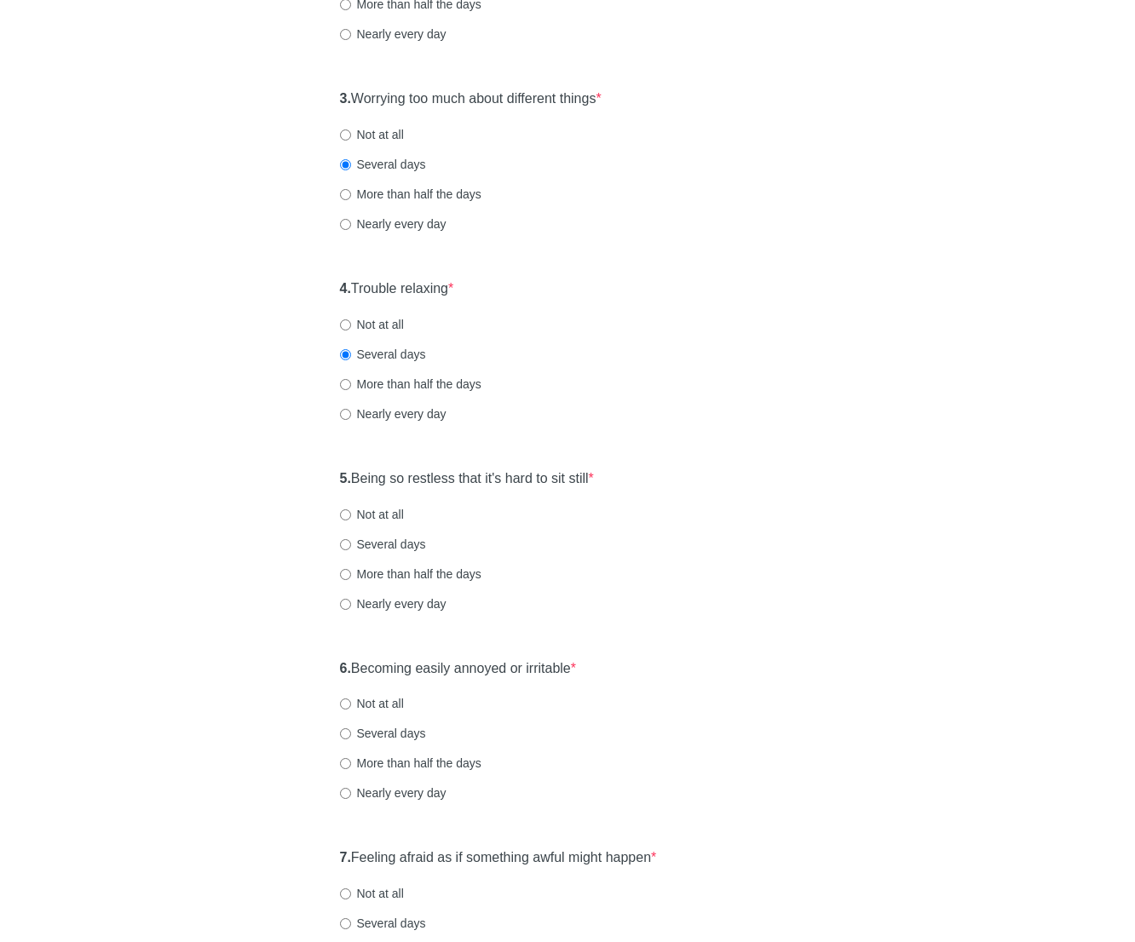
click at [398, 514] on label "Not at all" at bounding box center [372, 514] width 64 height 17
click at [351, 514] on input "Not at all" at bounding box center [345, 514] width 11 height 11
radio input "true"
click at [710, 547] on div "Several days" at bounding box center [568, 544] width 456 height 17
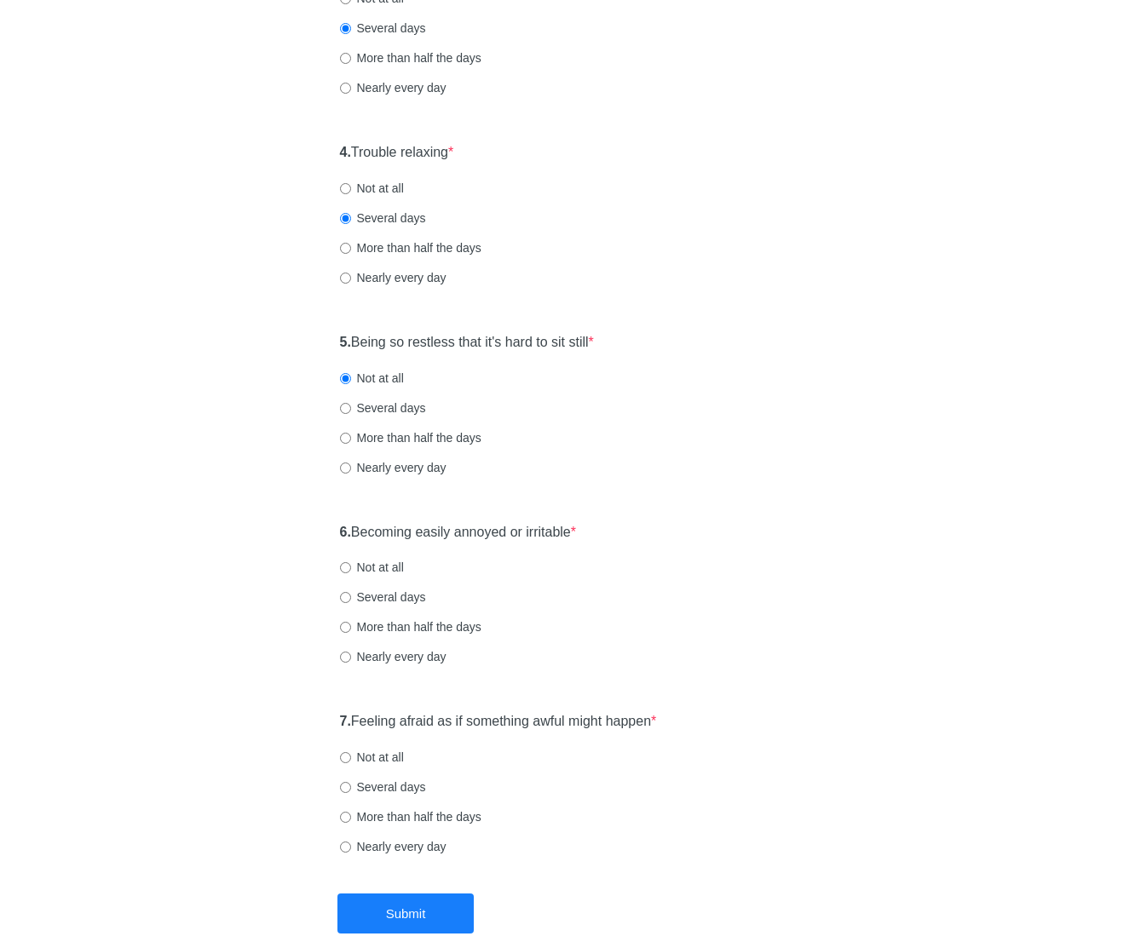
scroll to position [681, 0]
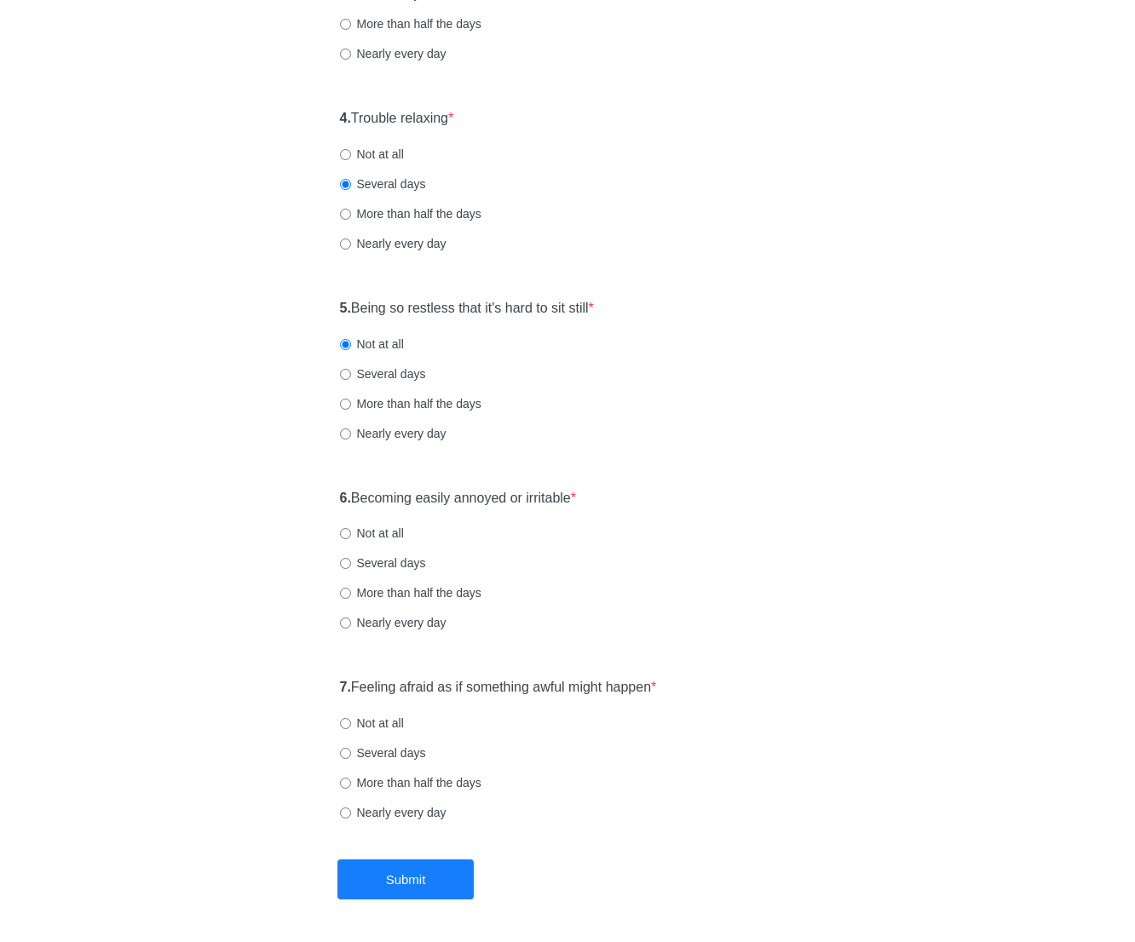
click at [394, 571] on label "Several days" at bounding box center [383, 563] width 86 height 17
click at [351, 569] on input "Several days" at bounding box center [345, 563] width 11 height 11
radio input "true"
click at [694, 567] on div "Several days" at bounding box center [568, 563] width 456 height 17
drag, startPoint x: 610, startPoint y: 689, endPoint x: 621, endPoint y: 688, distance: 11.1
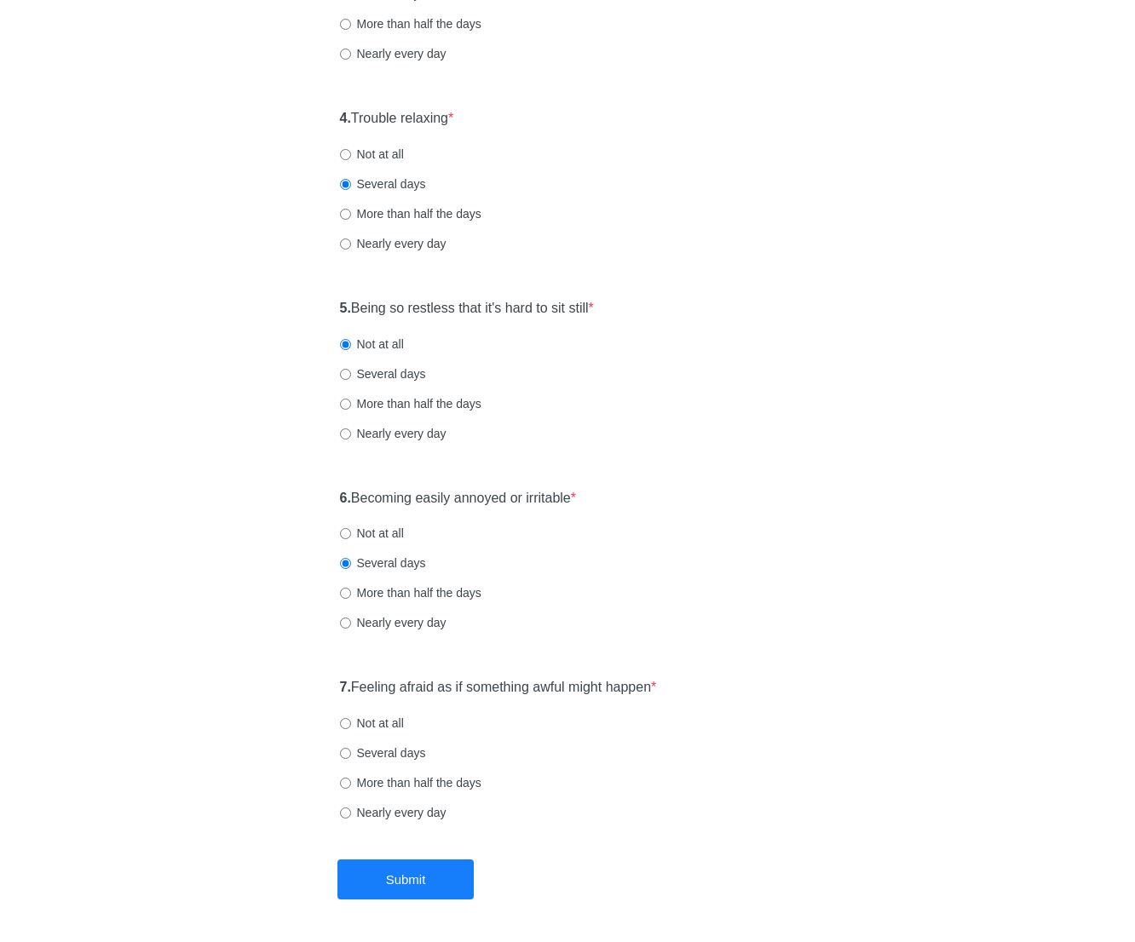
click at [610, 689] on label "7. Feeling afraid as if something awful might happen *" at bounding box center [498, 688] width 317 height 20
click at [882, 668] on div "General Anxiety Disorder Over the last 2 weeks, how often have you been bothere…" at bounding box center [567, 119] width 997 height 1480
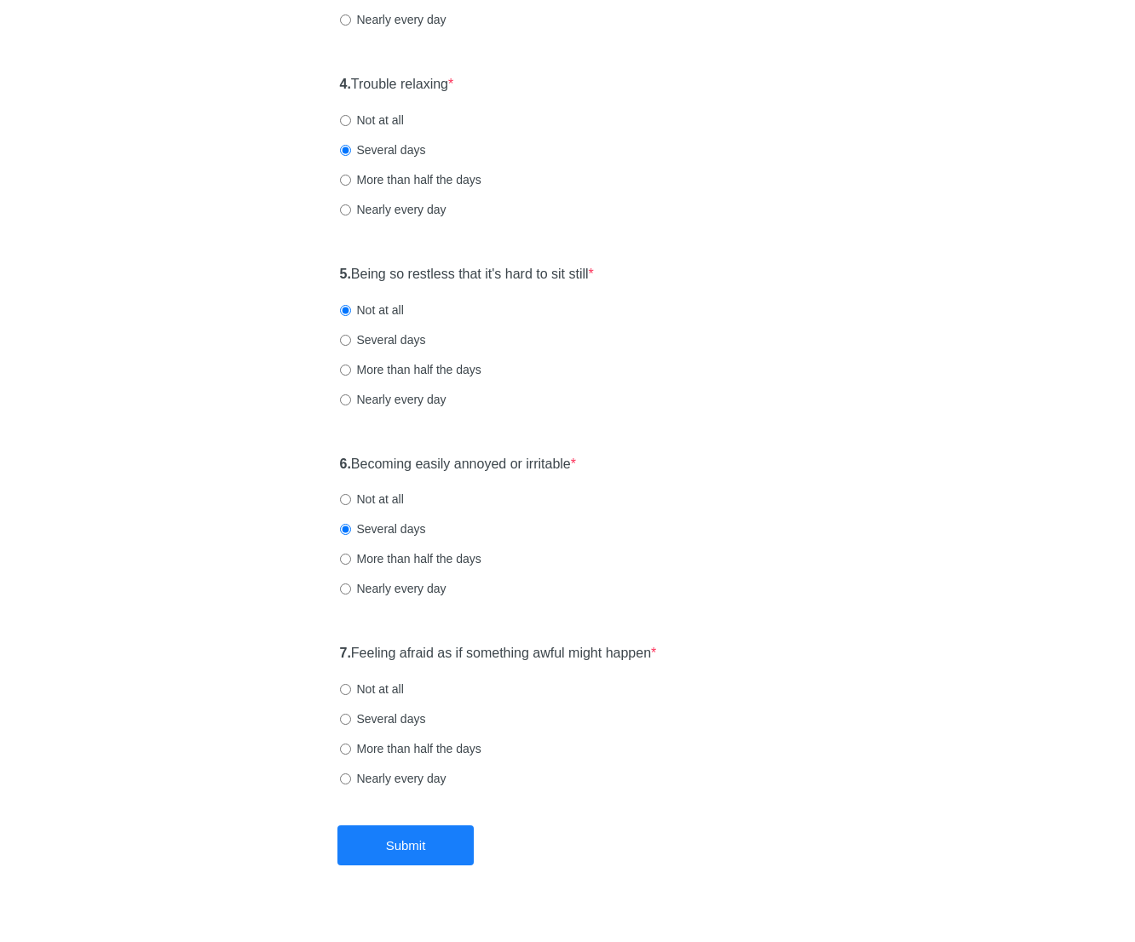
scroll to position [742, 0]
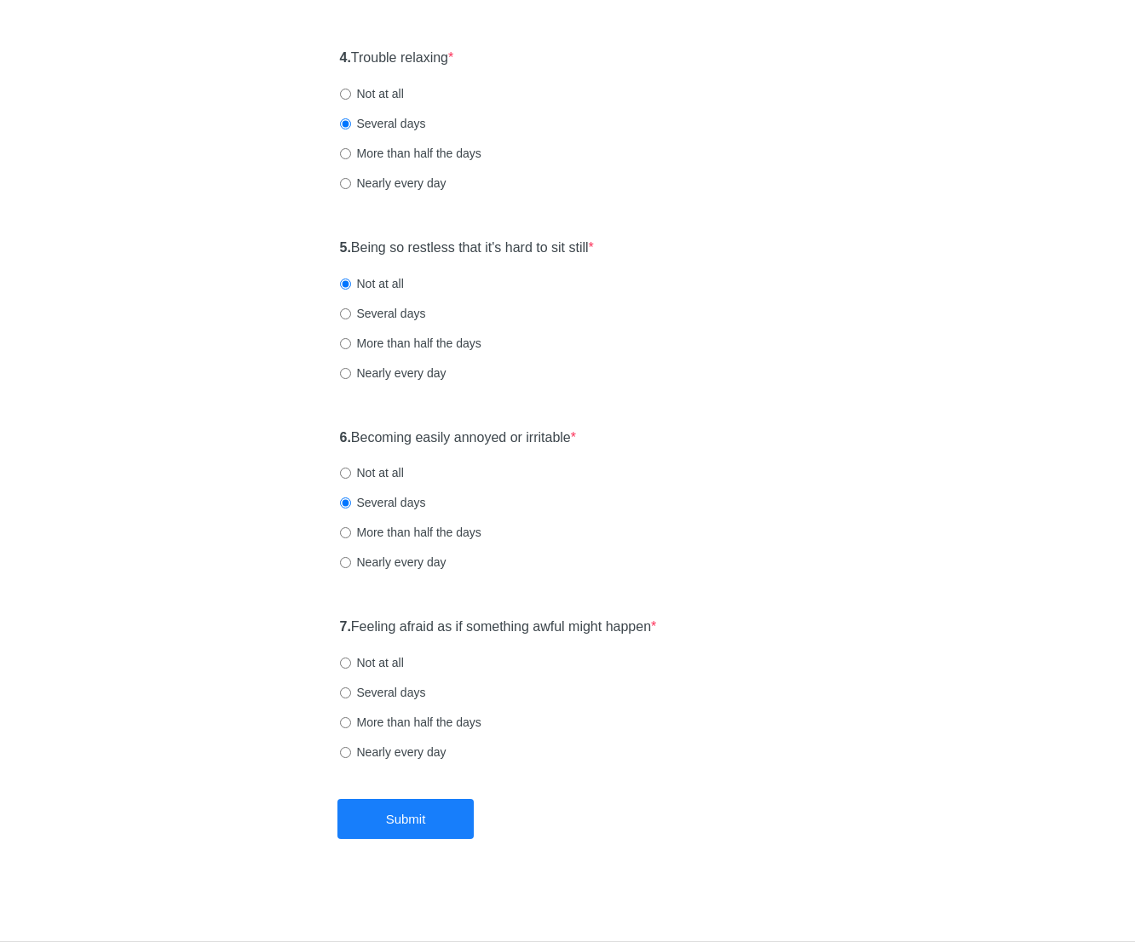
click at [395, 699] on label "Several days" at bounding box center [383, 692] width 86 height 17
click at [351, 698] on input "Several days" at bounding box center [345, 692] width 11 height 11
radio input "true"
click at [436, 814] on button "Submit" at bounding box center [405, 819] width 136 height 40
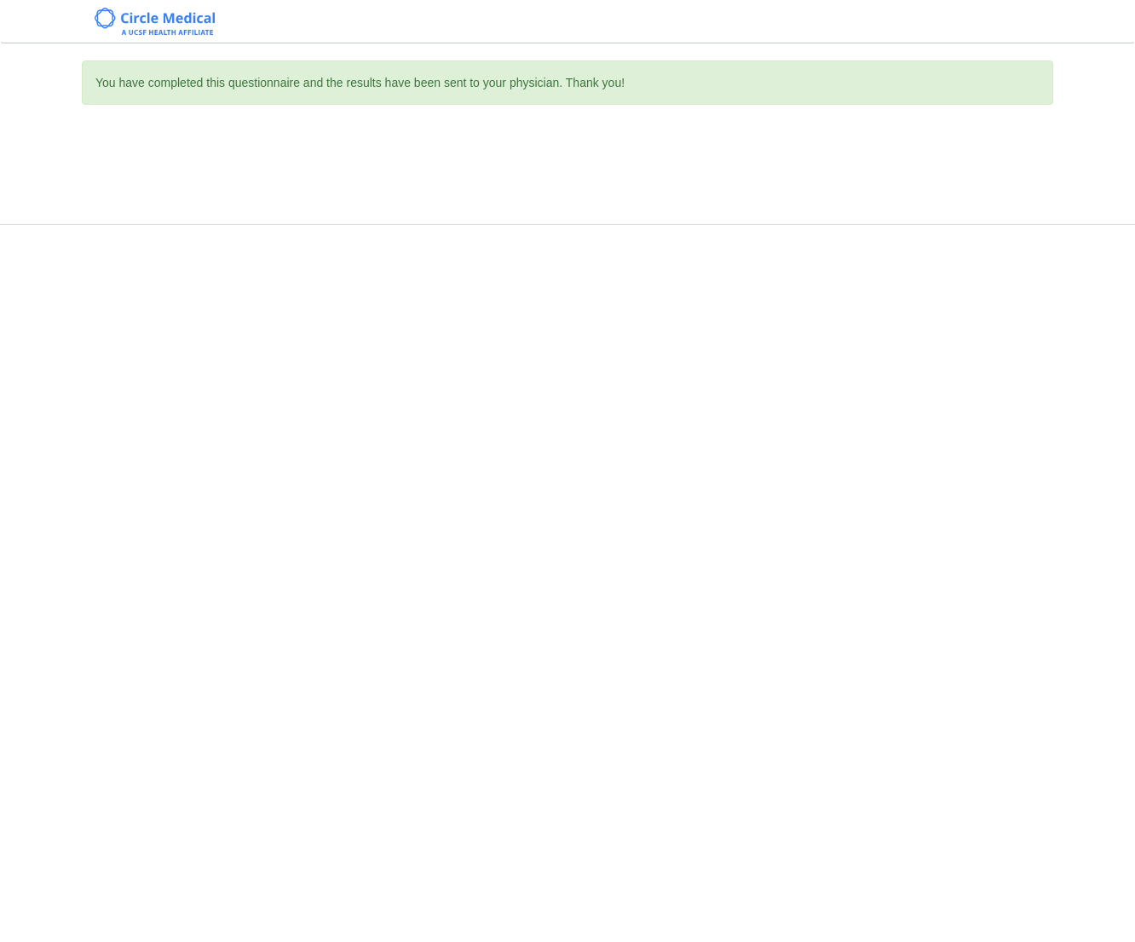
drag, startPoint x: 940, startPoint y: 610, endPoint x: 927, endPoint y: 446, distance: 164.0
click at [940, 610] on div "You have completed this questionnaire and the results have been sent to your ph…" at bounding box center [567, 471] width 1135 height 942
